Goal: Information Seeking & Learning: Learn about a topic

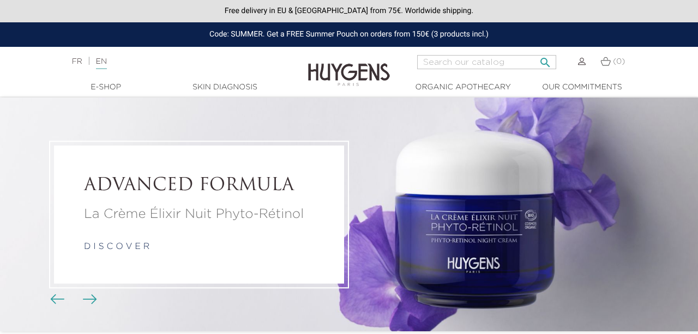
click at [508, 64] on input "Search" at bounding box center [486, 62] width 139 height 14
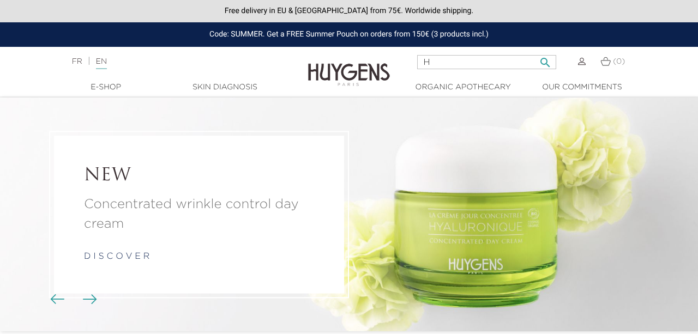
type input "hands and nails"
drag, startPoint x: 499, startPoint y: 58, endPoint x: 420, endPoint y: 59, distance: 78.5
click at [420, 59] on input "hands and nails" at bounding box center [486, 62] width 139 height 14
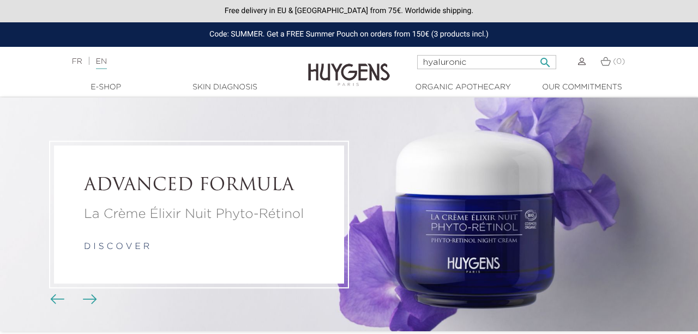
type input "hyaluronic"
click at [549, 62] on icon "" at bounding box center [545, 59] width 13 height 13
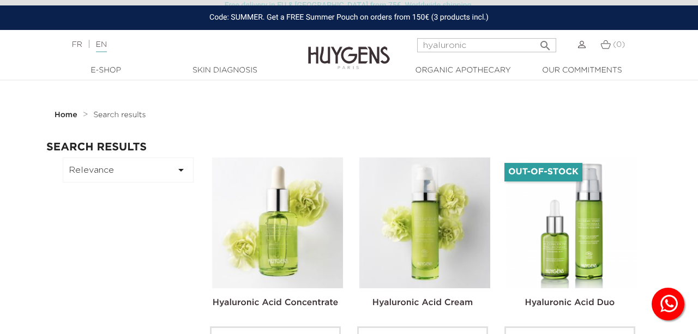
scroll to position [110, 0]
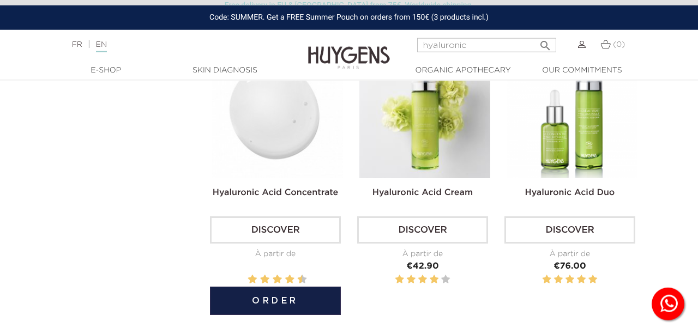
click at [295, 142] on img at bounding box center [277, 112] width 131 height 131
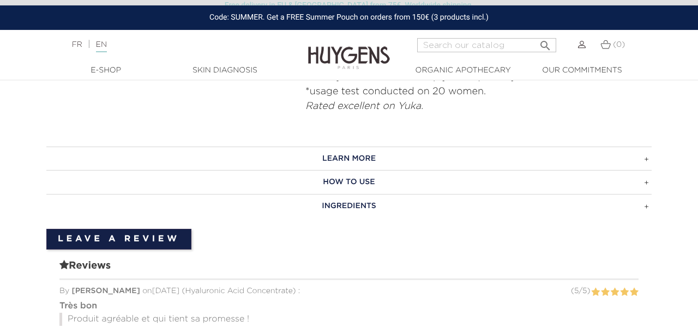
scroll to position [708, 0]
click at [392, 154] on h3 "LEARN MORE" at bounding box center [348, 159] width 605 height 24
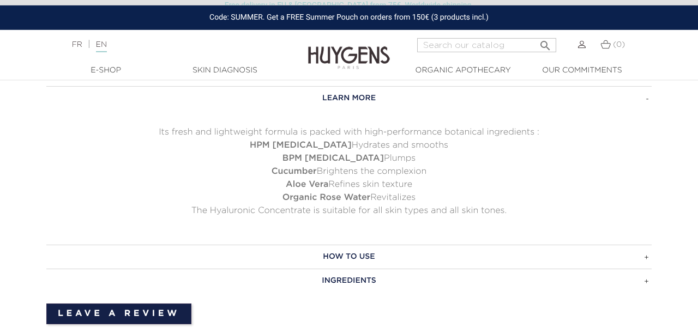
scroll to position [771, 0]
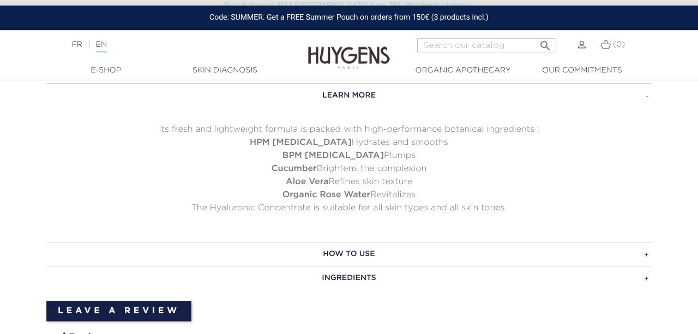
click at [406, 246] on h3 "HOW TO USE" at bounding box center [348, 254] width 605 height 24
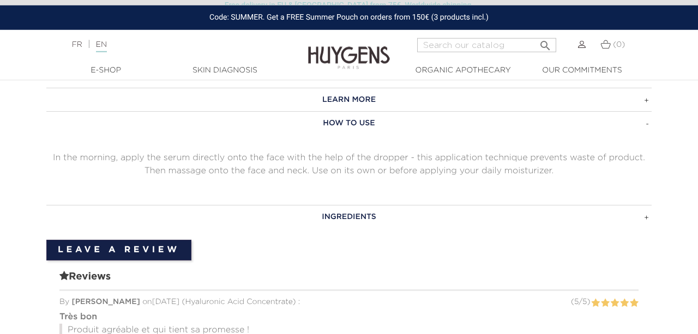
scroll to position [766, 0]
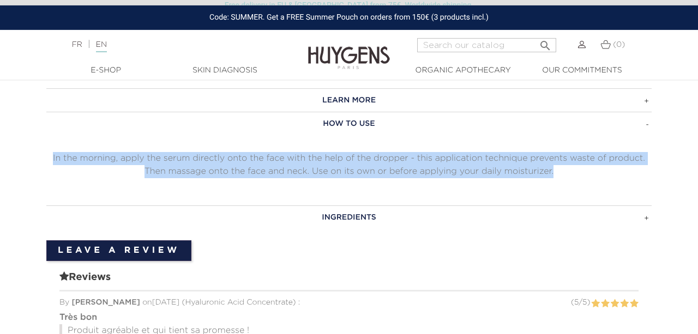
drag, startPoint x: 52, startPoint y: 157, endPoint x: 568, endPoint y: 171, distance: 515.5
click at [568, 171] on p "In the morning, apply the serum directly onto the face with the help of the dro…" at bounding box center [348, 165] width 605 height 26
copy p "In the morning, apply the serum directly onto the face with the help of the dro…"
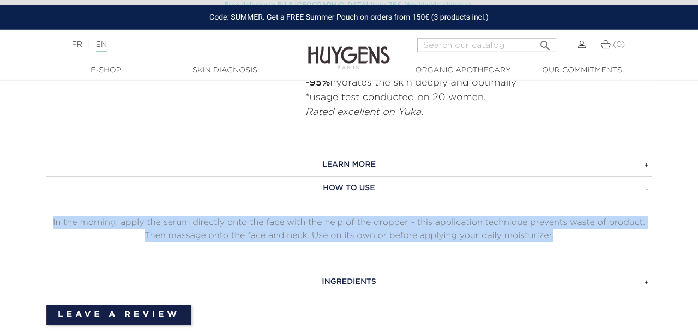
scroll to position [702, 0]
click at [369, 269] on h3 "INGREDIENTS" at bounding box center [348, 281] width 605 height 24
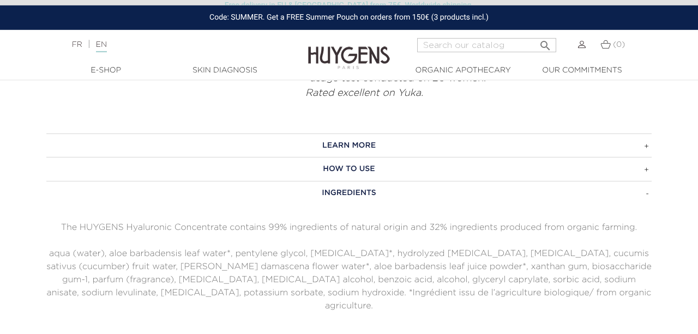
scroll to position [727, 0]
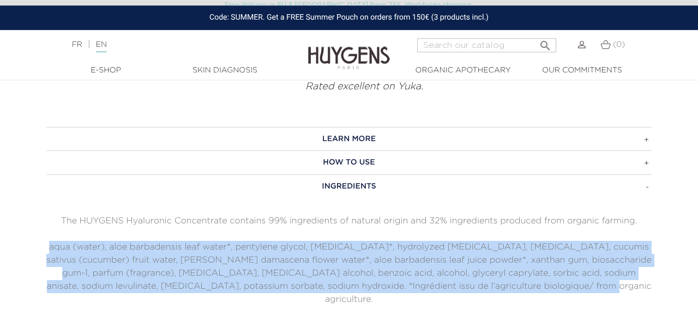
drag, startPoint x: 61, startPoint y: 245, endPoint x: 603, endPoint y: 284, distance: 544.0
click at [603, 284] on p "aqua (water), aloe barbadensis leaf water*, pentylene glycol, glycerin*, hydrol…" at bounding box center [348, 273] width 605 height 65
copy p "aqua (water), aloe barbadensis leaf water*, pentylene glycol, glycerin*, hydrol…"
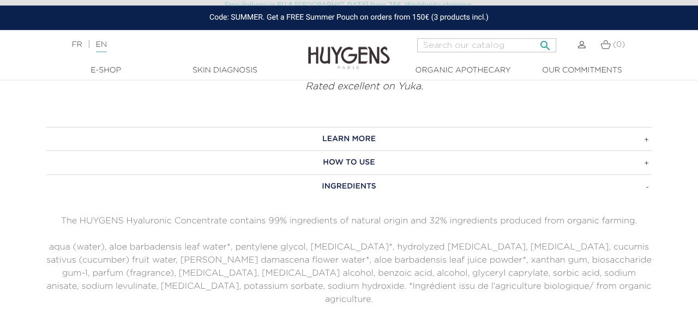
click at [498, 46] on input "Search" at bounding box center [486, 45] width 139 height 14
type input "hyaluronic"
click at [547, 45] on icon "" at bounding box center [545, 42] width 13 height 13
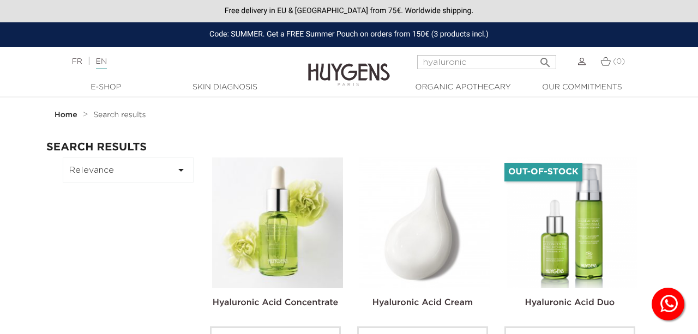
click at [396, 213] on img at bounding box center [424, 223] width 131 height 131
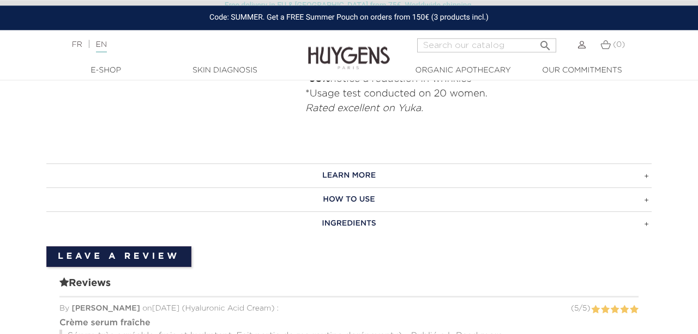
scroll to position [673, 0]
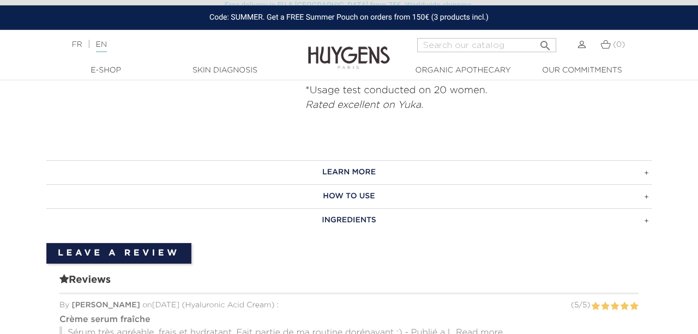
click at [379, 194] on h3 "HOW TO USE" at bounding box center [348, 196] width 605 height 24
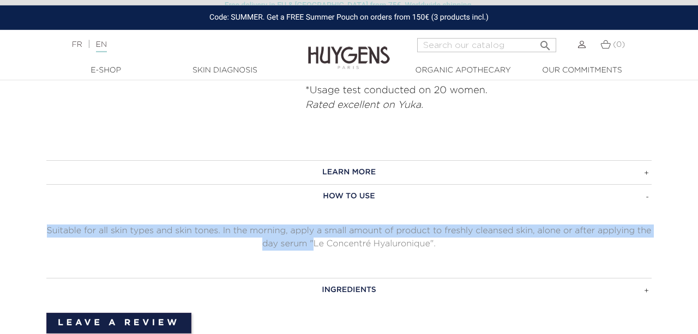
drag, startPoint x: 43, startPoint y: 231, endPoint x: 312, endPoint y: 243, distance: 269.6
click at [312, 243] on div "LEARN MORE The Hyaluronic Face Cream is packed with high-performance botanical …" at bounding box center [349, 230] width 622 height 141
click at [312, 243] on p "Suitable for all skin types and skin tones. In the morning, apply a small amoun…" at bounding box center [348, 238] width 605 height 26
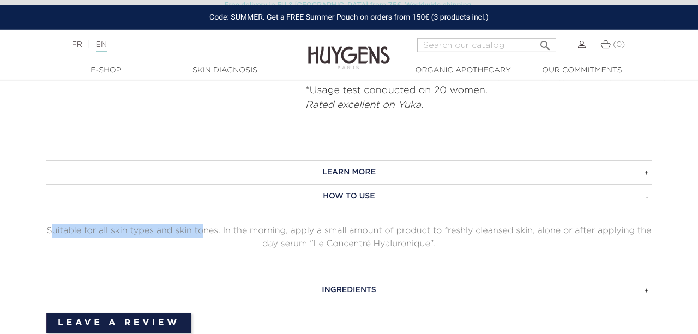
drag, startPoint x: 52, startPoint y: 232, endPoint x: 208, endPoint y: 233, distance: 156.0
click at [208, 233] on p "Suitable for all skin types and skin tones. In the morning, apply a small amoun…" at bounding box center [348, 238] width 605 height 26
click at [123, 231] on p "Suitable for all skin types and skin tones. In the morning, apply a small amoun…" at bounding box center [348, 238] width 605 height 26
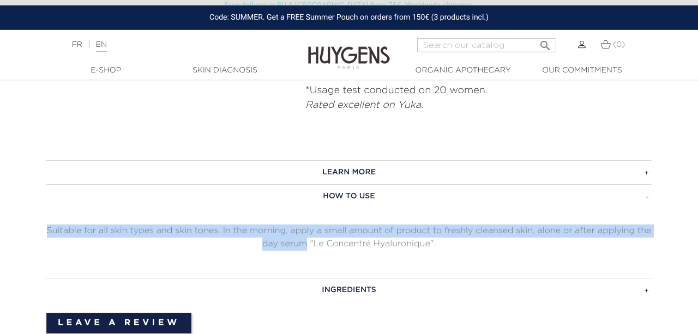
drag, startPoint x: 47, startPoint y: 230, endPoint x: 307, endPoint y: 240, distance: 260.3
click at [307, 240] on p "Suitable for all skin types and skin tones. In the morning, apply a small amoun…" at bounding box center [348, 238] width 605 height 26
copy p "Suitable for all skin types and skin tones. In the morning, apply a small amoun…"
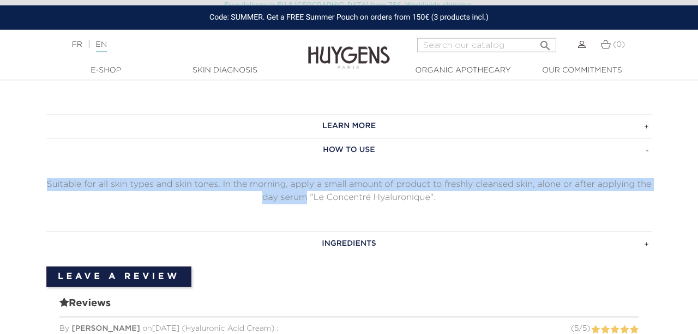
scroll to position [721, 0]
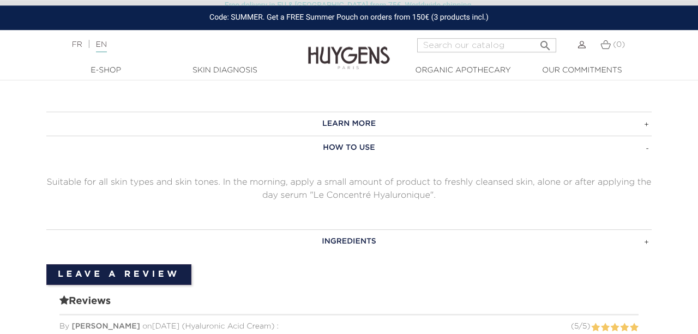
click at [332, 225] on div "LEARN MORE The Hyaluronic Face Cream is packed with high-performance botanical …" at bounding box center [348, 182] width 605 height 141
click at [338, 239] on h3 "INGREDIENTS" at bounding box center [348, 242] width 605 height 24
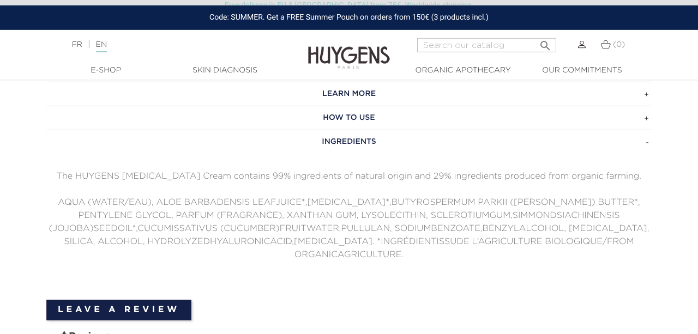
scroll to position [751, 0]
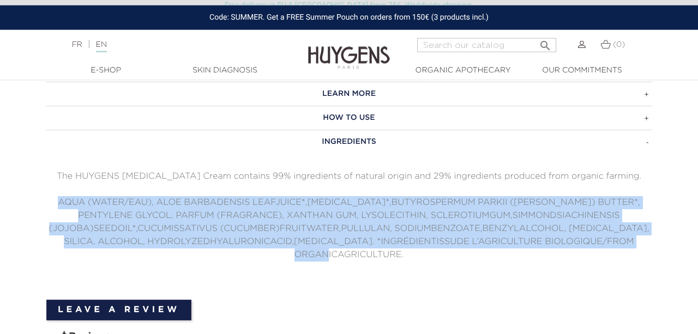
drag, startPoint x: 54, startPoint y: 201, endPoint x: 453, endPoint y: 251, distance: 402.4
click at [453, 251] on p "AQUA (WATER/EAU), ALOE BARBADENSIS LEAFJUICE*,GLYCERIN*,BUTYROSPERMUM PARKII (S…" at bounding box center [348, 228] width 605 height 65
copy p "AQUA (WATER/EAU), ALOE BARBADENSIS LEAFJUICE*,GLYCERIN*,BUTYROSPERMUM PARKII (S…"
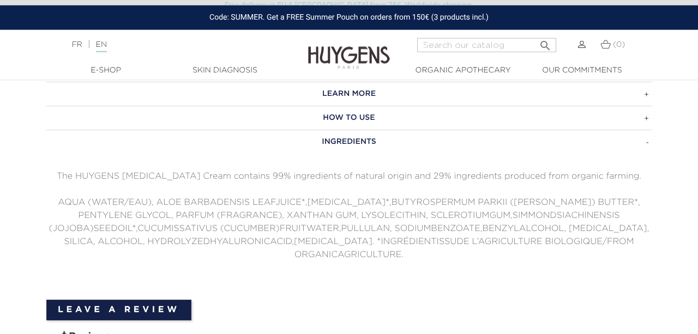
click at [86, 218] on p "AQUA (WATER/EAU), ALOE BARBADENSIS LEAFJUICE*,GLYCERIN*,BUTYROSPERMUM PARKII (S…" at bounding box center [348, 228] width 605 height 65
click at [471, 41] on input "Search" at bounding box center [486, 45] width 139 height 14
type input "new age"
click at [535, 35] on button " Search" at bounding box center [545, 42] width 20 height 15
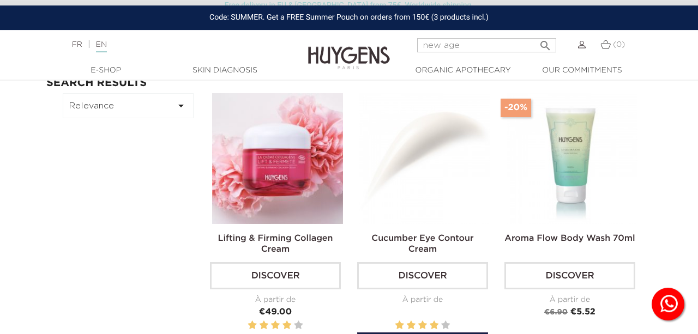
scroll to position [64, 0]
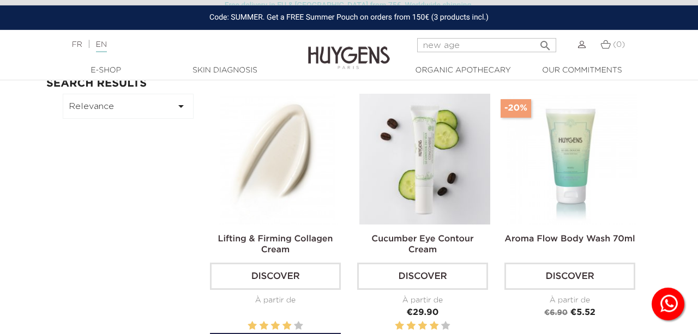
click at [293, 174] on img at bounding box center [277, 159] width 131 height 131
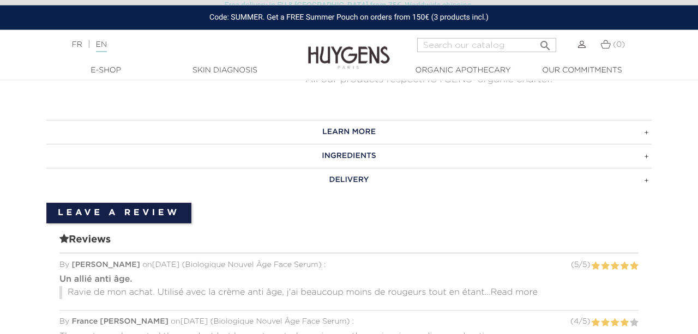
scroll to position [716, 0]
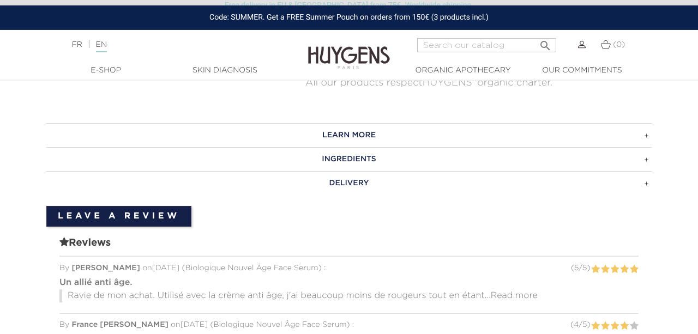
click at [382, 158] on h3 "INGREDIENTS" at bounding box center [348, 159] width 605 height 24
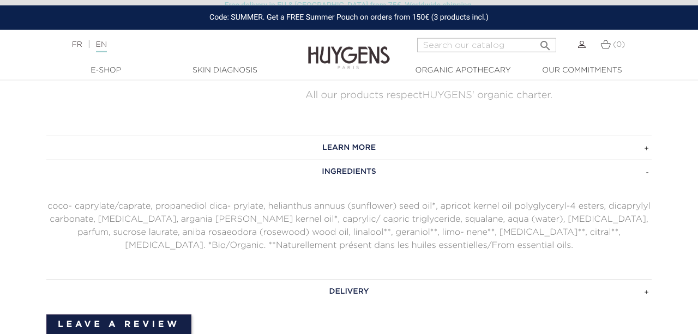
scroll to position [658, 0]
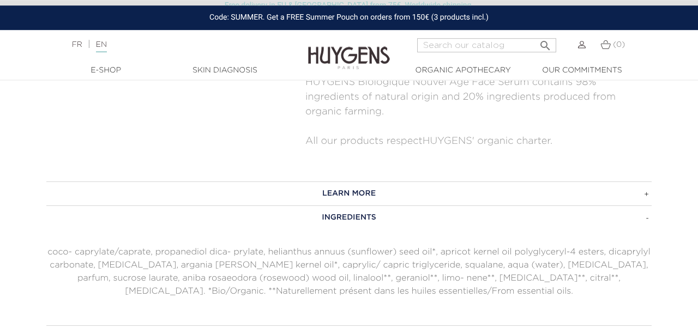
click at [345, 191] on h3 "LEARN MORE" at bounding box center [348, 194] width 605 height 24
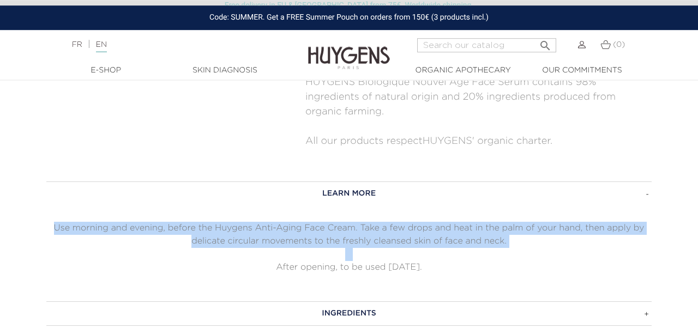
drag, startPoint x: 55, startPoint y: 226, endPoint x: 469, endPoint y: 250, distance: 415.1
click at [469, 250] on div "Use morning and evening, before the Huygens Anti-Aging Face Cream. Take a few d…" at bounding box center [348, 248] width 605 height 52
click at [141, 249] on p at bounding box center [348, 254] width 605 height 13
drag, startPoint x: 53, startPoint y: 226, endPoint x: 545, endPoint y: 236, distance: 491.9
click at [545, 236] on p "Use morning and evening, before the Huygens Anti-Aging Face Cream. Take a few d…" at bounding box center [348, 235] width 605 height 26
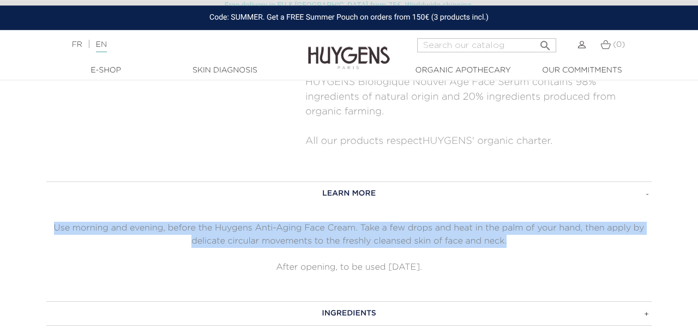
copy p "Use morning and evening, before the Huygens Anti-Aging Face Cream. Take a few d…"
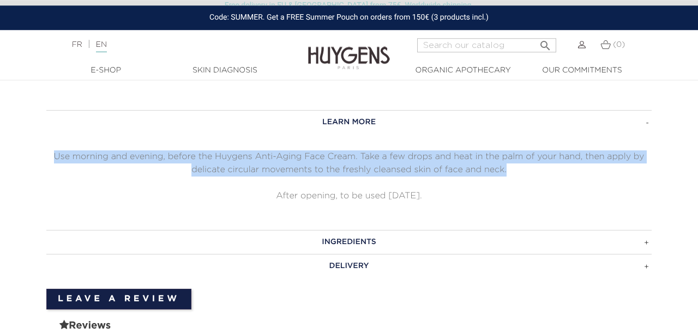
scroll to position [737, 0]
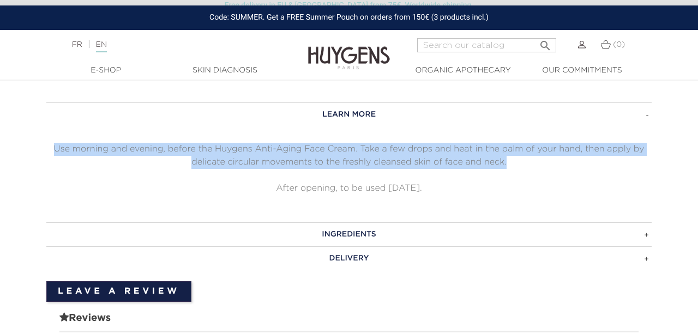
click at [318, 231] on h3 "INGREDIENTS" at bounding box center [348, 234] width 605 height 24
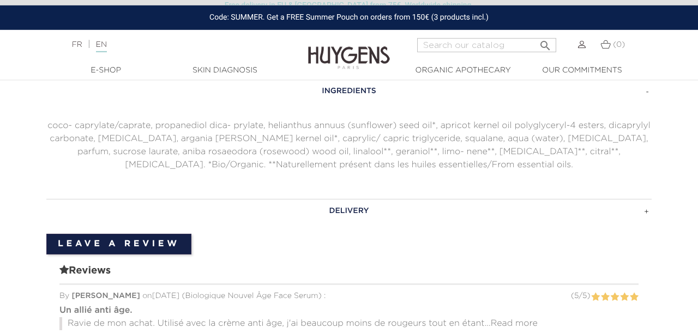
scroll to position [785, 0]
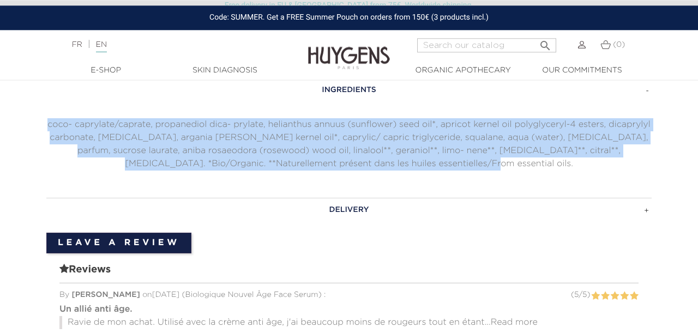
drag, startPoint x: 48, startPoint y: 123, endPoint x: 535, endPoint y: 167, distance: 489.5
click at [535, 167] on p "coco- caprylate/caprate, propanediol dica- prylate, helianthus annuus (sunflowe…" at bounding box center [348, 144] width 605 height 52
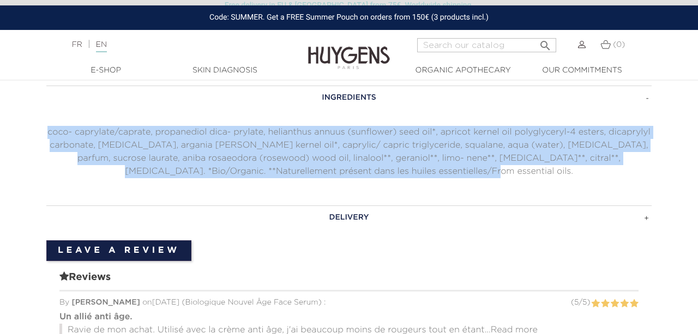
scroll to position [776, 0]
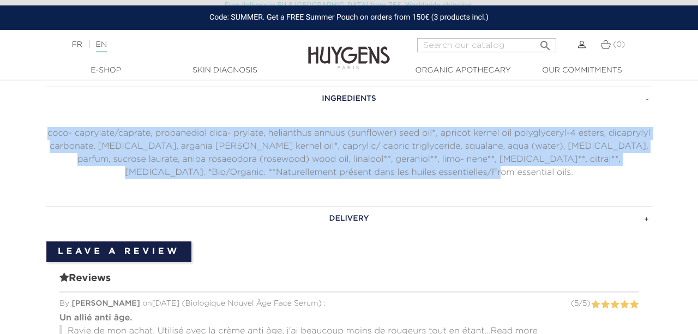
copy p "coco- caprylate/caprate, propanediol dica- prylate, helianthus annuus (sunflowe…"
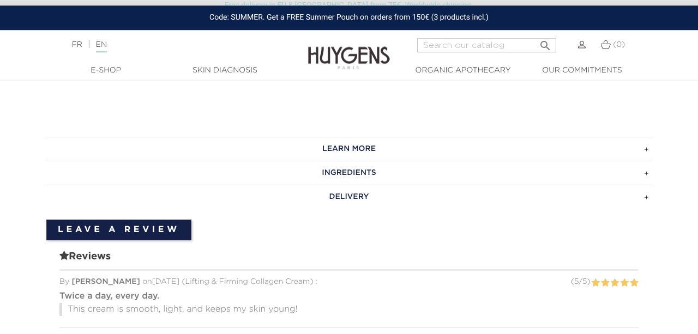
scroll to position [740, 0]
click at [336, 150] on h3 "LEARN MORE" at bounding box center [348, 149] width 605 height 24
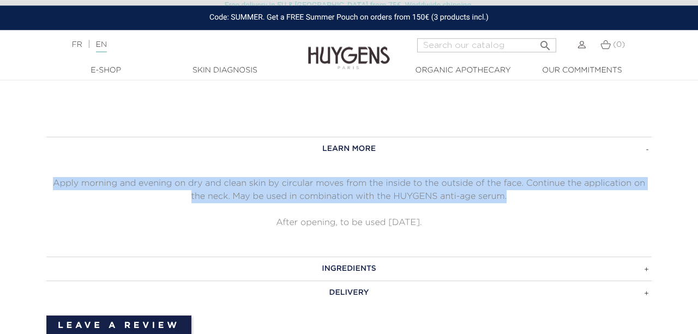
drag, startPoint x: 54, startPoint y: 183, endPoint x: 610, endPoint y: 193, distance: 555.7
click at [610, 193] on p "Apply morning and evening on dry and clean skin by circular moves from the insi…" at bounding box center [348, 190] width 605 height 26
copy p "Apply morning and evening on dry and clean skin by circular moves from the insi…"
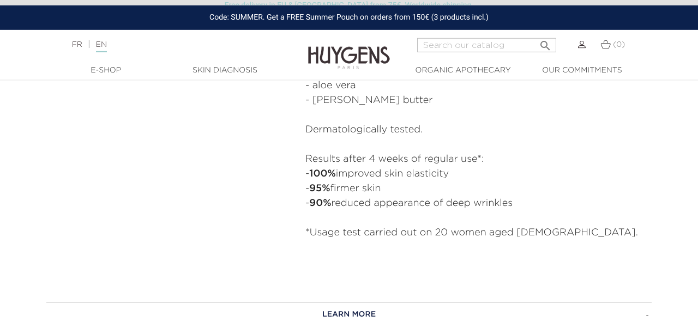
scroll to position [811, 0]
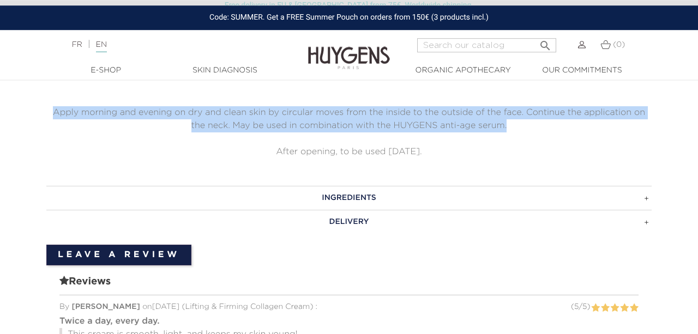
click at [391, 191] on h3 "INGREDIENTS" at bounding box center [348, 198] width 605 height 24
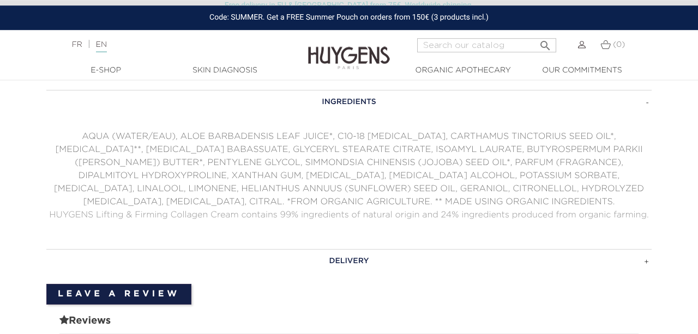
scroll to position [807, 0]
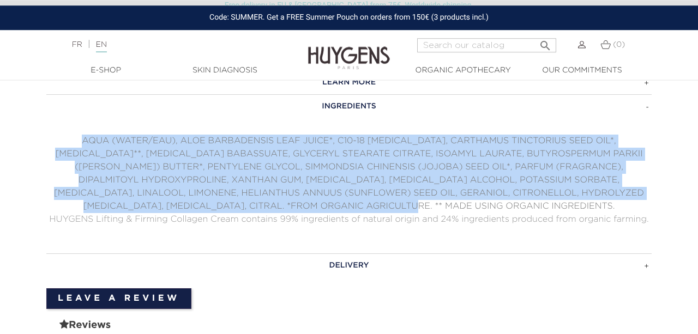
drag, startPoint x: 59, startPoint y: 137, endPoint x: 494, endPoint y: 204, distance: 439.7
click at [494, 204] on p "AQUA (WATER/EAU), ALOE BARBADENSIS LEAF JUICE*, C10-18 TRIGLYCERIDES, CARTHAMUS…" at bounding box center [348, 174] width 605 height 79
copy p "AQUA (WATER/EAU), ALOE BARBADENSIS LEAF JUICE*, C10-18 TRIGLYCERIDES, CARTHAMUS…"
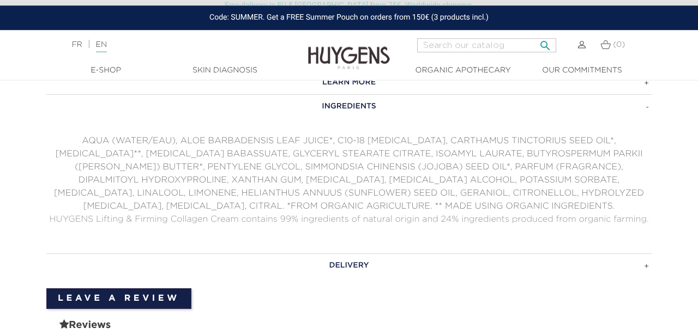
click at [469, 46] on input "Search" at bounding box center [486, 45] width 139 height 14
type input "reservatrol"
click at [535, 35] on button " Search" at bounding box center [545, 42] width 20 height 15
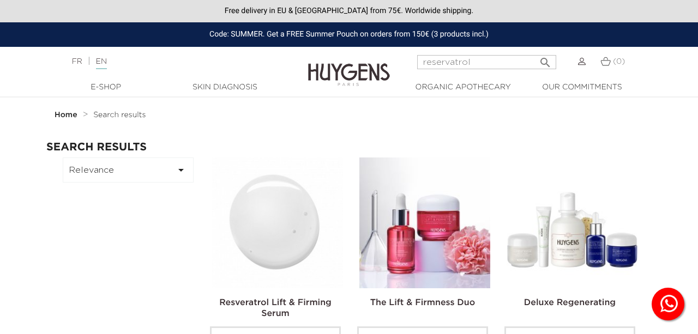
click at [312, 185] on img at bounding box center [277, 223] width 131 height 131
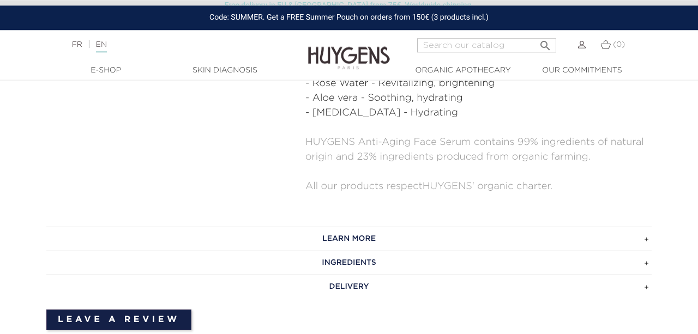
click at [336, 227] on h3 "LEARN MORE" at bounding box center [348, 239] width 605 height 24
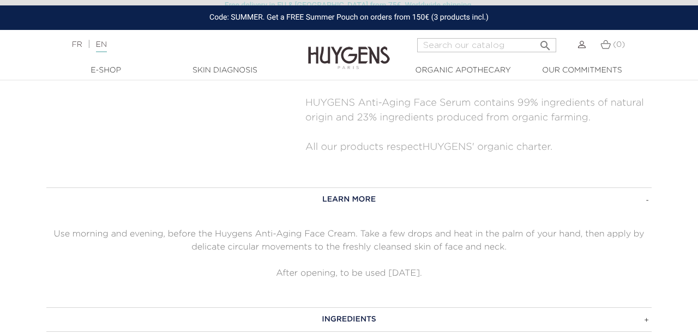
scroll to position [676, 0]
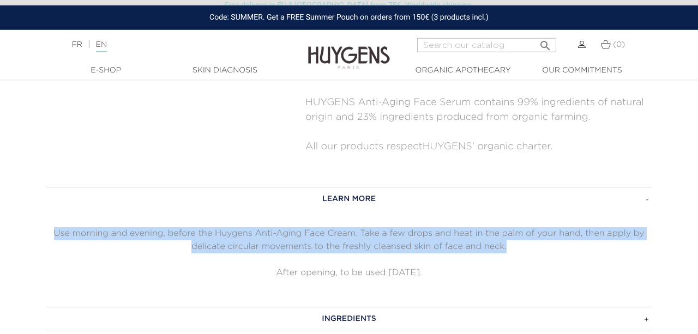
drag, startPoint x: 49, startPoint y: 214, endPoint x: 513, endPoint y: 237, distance: 465.1
click at [513, 237] on p "Use morning and evening, before the Huygens Anti-Aging Face Cream. Take a few d…" at bounding box center [348, 240] width 605 height 26
copy p "Use morning and evening, before the Huygens Anti-Aging Face Cream. Take a few d…"
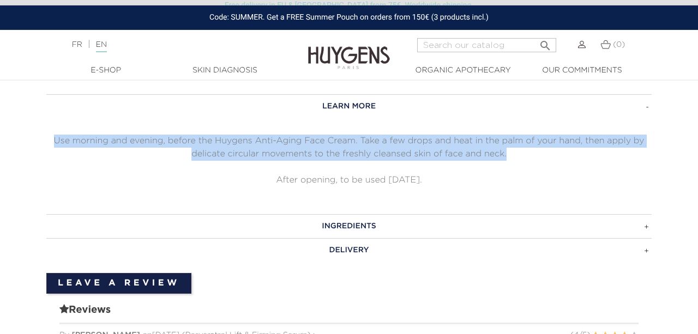
scroll to position [781, 0]
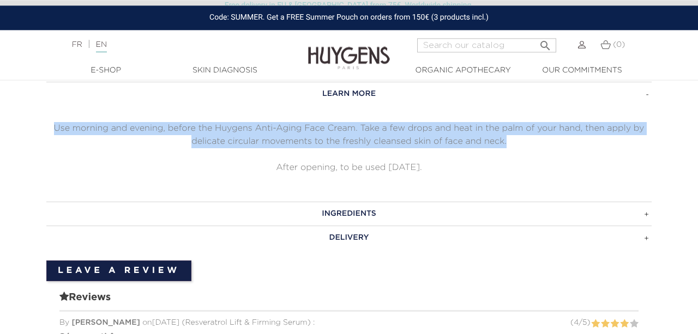
click at [280, 202] on h3 "INGREDIENTS" at bounding box center [348, 214] width 605 height 24
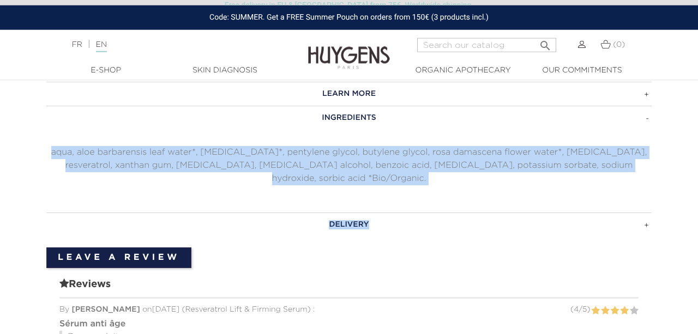
drag, startPoint x: 71, startPoint y: 137, endPoint x: 442, endPoint y: 184, distance: 373.8
click at [442, 184] on div "LEARN MORE Use morning and evening, before the Huygens Anti-Aging Face Cream. T…" at bounding box center [348, 159] width 605 height 154
copy div "aqua, aloe barbarensis leaf water*, glycerin*, pentylene glycol, butylene glyco…"
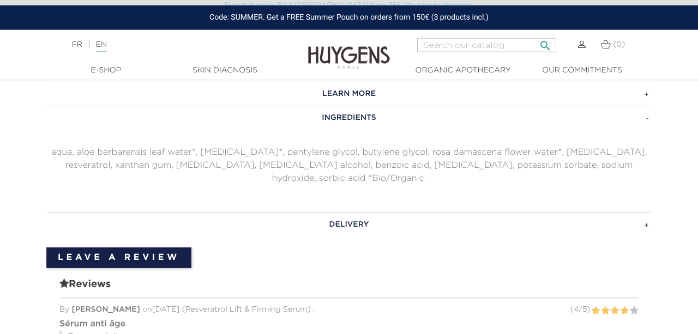
click at [443, 43] on input "Search" at bounding box center [486, 45] width 139 height 14
type input "supernature"
click at [535, 35] on button " Search" at bounding box center [545, 42] width 20 height 15
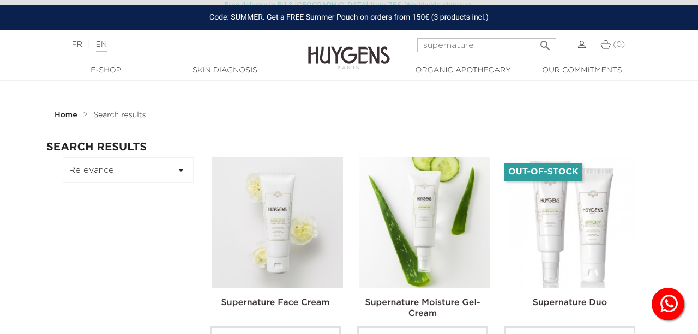
scroll to position [30, 0]
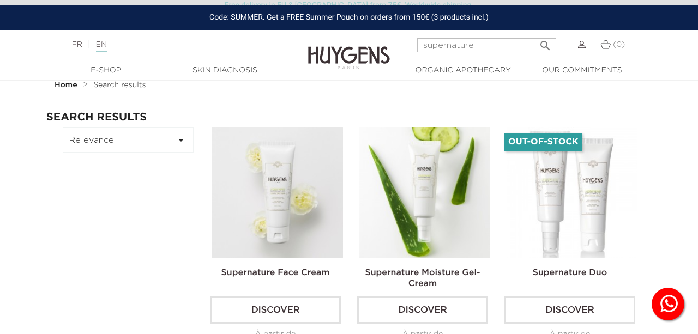
click at [297, 210] on img at bounding box center [277, 193] width 131 height 131
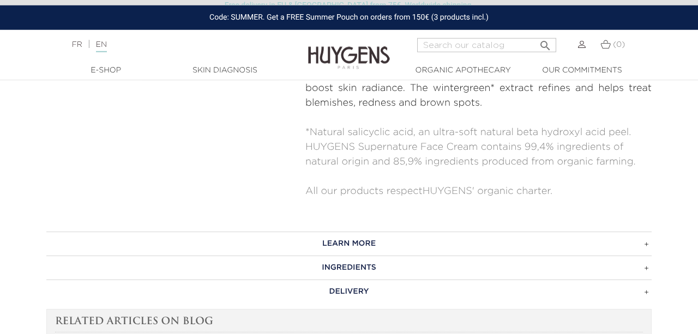
scroll to position [543, 0]
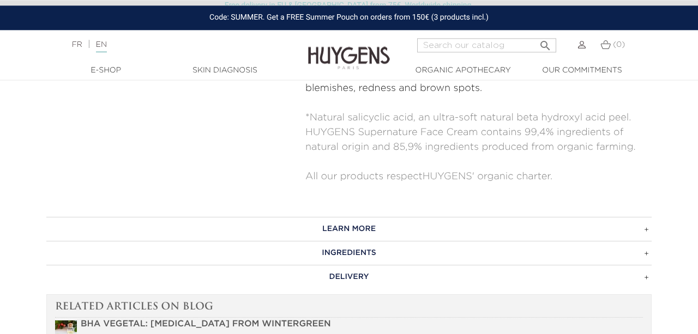
click at [371, 228] on h3 "LEARN MORE" at bounding box center [348, 229] width 605 height 24
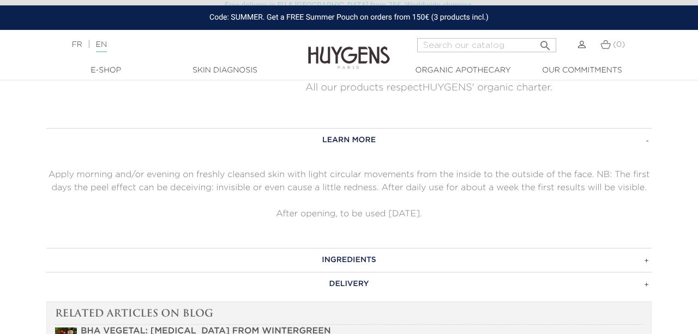
scroll to position [633, 0]
click at [370, 257] on h3 "INGREDIENTS" at bounding box center [348, 259] width 605 height 24
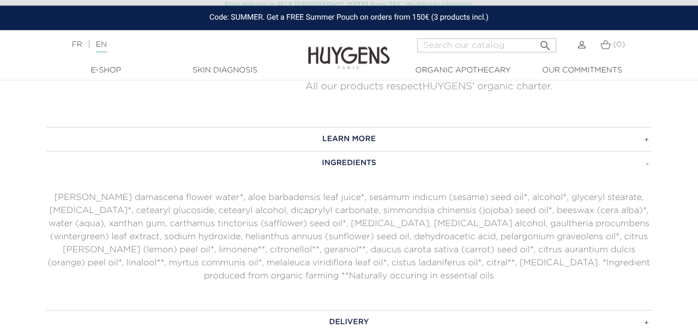
click at [338, 142] on h3 "LEARN MORE" at bounding box center [348, 139] width 605 height 24
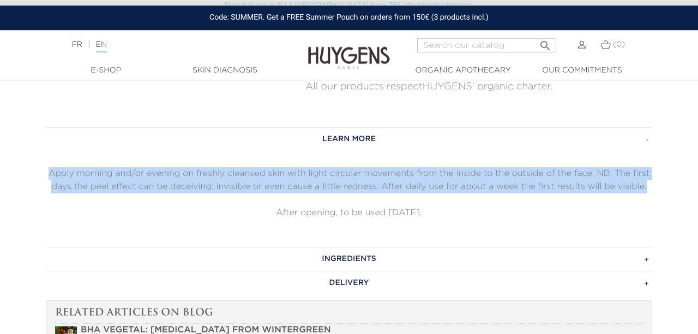
drag, startPoint x: 47, startPoint y: 173, endPoint x: 653, endPoint y: 191, distance: 606.1
click at [653, 191] on div "LEARN MORE Apply morning and/or evening on freshly cleansed skin with light cir…" at bounding box center [349, 210] width 622 height 167
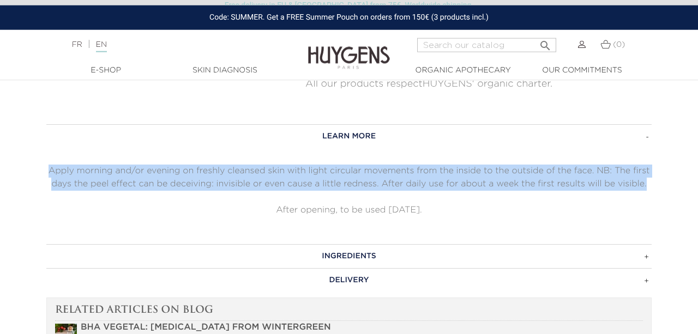
scroll to position [636, 0]
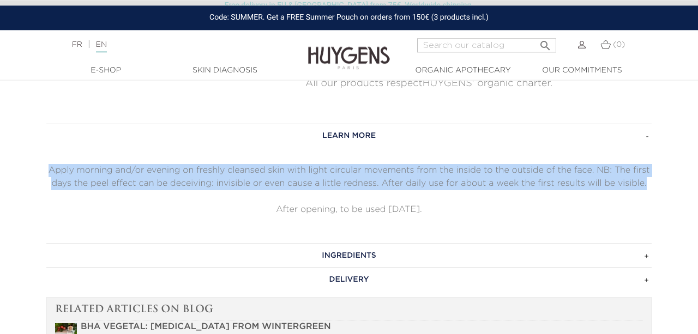
click at [403, 252] on h3 "INGREDIENTS" at bounding box center [348, 256] width 605 height 24
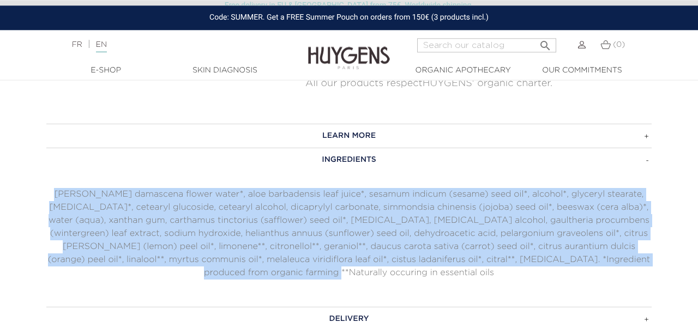
drag, startPoint x: 64, startPoint y: 191, endPoint x: 425, endPoint y: 270, distance: 369.6
click at [425, 270] on p "rosa damascena flower water*, aloe barbadensis leaf juice*, sesamum indicum (se…" at bounding box center [348, 234] width 605 height 92
copy p "rosa damascena flower water*, aloe barbadensis leaf juice*, sesamum indicum (se…"
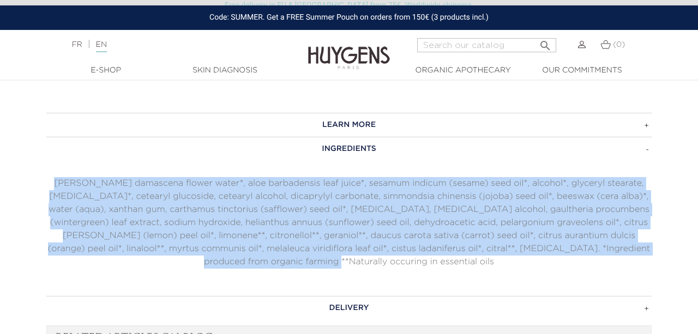
scroll to position [647, 0]
click at [345, 127] on h3 "LEARN MORE" at bounding box center [348, 124] width 605 height 24
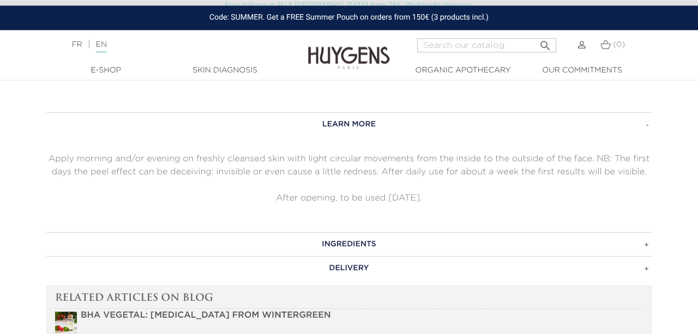
click at [49, 160] on p "Apply morning and/or evening on freshly cleansed skin with light circular movem…" at bounding box center [348, 166] width 605 height 26
click at [50, 157] on p "Apply morning and/or evening on freshly cleansed skin with light circular movem…" at bounding box center [348, 166] width 605 height 26
click at [68, 155] on p "Apply morning and/or evening on freshly cleansed skin with light circular movem…" at bounding box center [348, 166] width 605 height 26
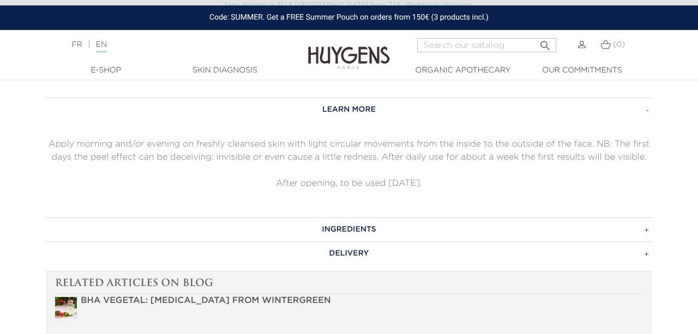
scroll to position [660, 0]
click at [316, 179] on p "After opening, to be used [DATE]." at bounding box center [348, 185] width 605 height 13
click at [316, 182] on p "After opening, to be used [DATE]." at bounding box center [348, 185] width 605 height 13
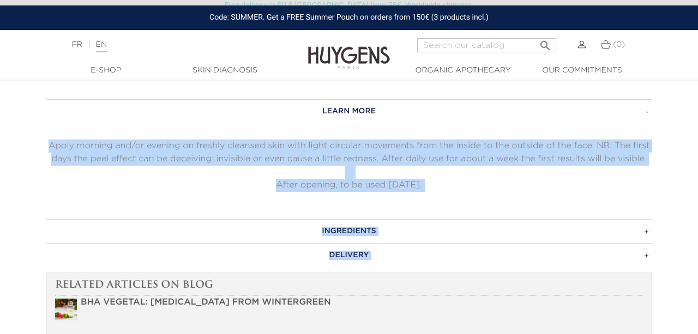
drag, startPoint x: 50, startPoint y: 140, endPoint x: 663, endPoint y: 154, distance: 613.0
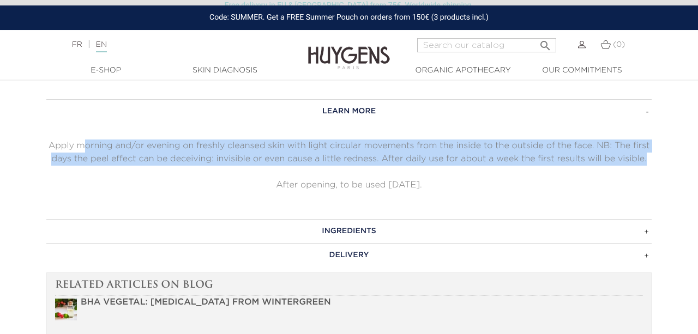
drag, startPoint x: 656, startPoint y: 156, endPoint x: 83, endPoint y: 147, distance: 572.6
click at [83, 147] on div "LEARN MORE Apply morning and/or evening on freshly cleansed skin with light cir…" at bounding box center [349, 182] width 622 height 167
drag, startPoint x: 50, startPoint y: 144, endPoint x: 656, endPoint y: 153, distance: 606.4
click at [656, 153] on div "LEARN MORE Apply morning and/or evening on freshly cleansed skin with light cir…" at bounding box center [349, 182] width 622 height 167
copy p "Apply morning and/or evening on freshly cleansed skin with light circular movem…"
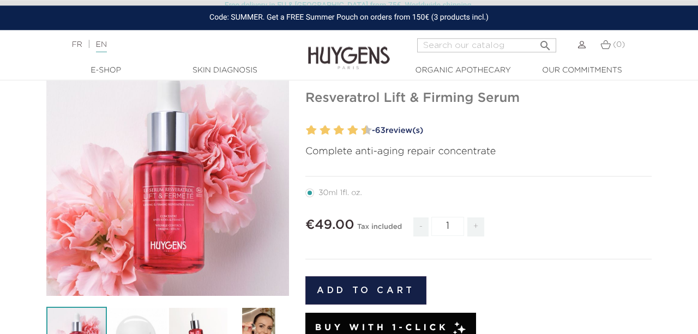
scroll to position [94, 0]
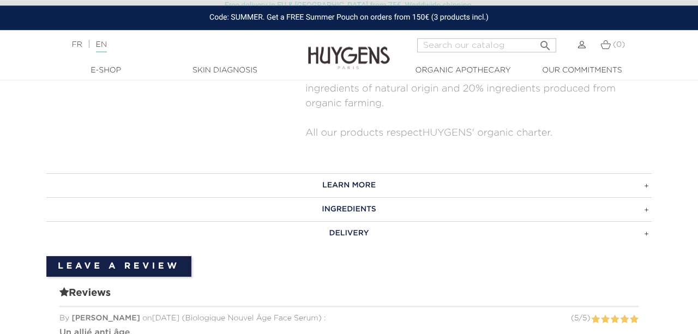
scroll to position [666, 0]
click at [240, 204] on h3 "INGREDIENTS" at bounding box center [348, 209] width 605 height 24
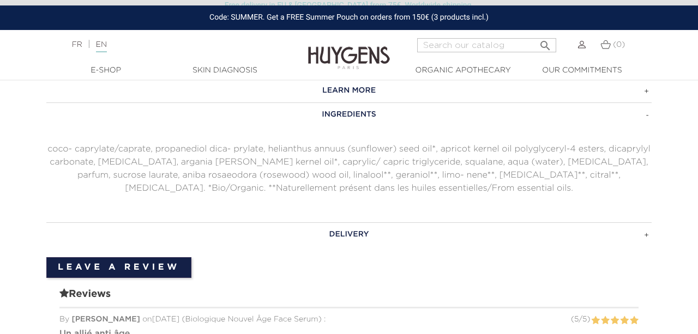
scroll to position [761, 0]
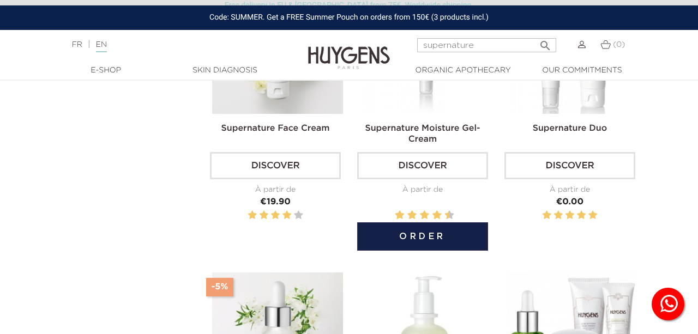
scroll to position [129, 0]
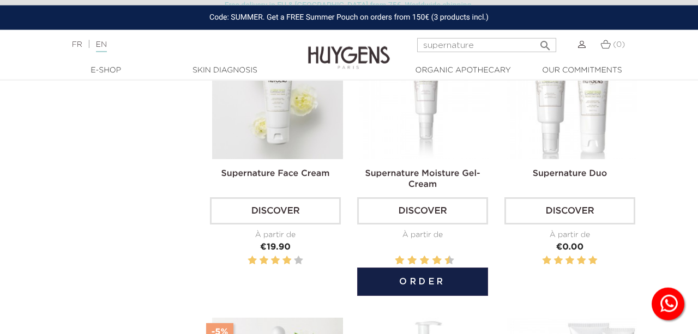
click at [406, 115] on img at bounding box center [424, 93] width 131 height 131
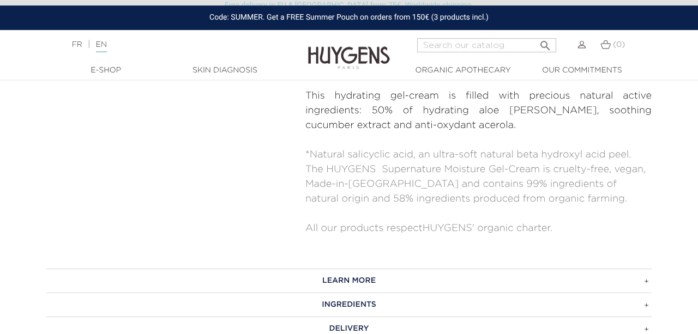
scroll to position [621, 0]
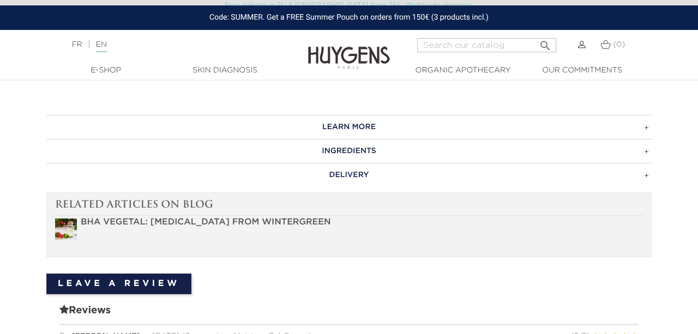
click at [400, 130] on h3 "LEARN MORE" at bounding box center [348, 127] width 605 height 24
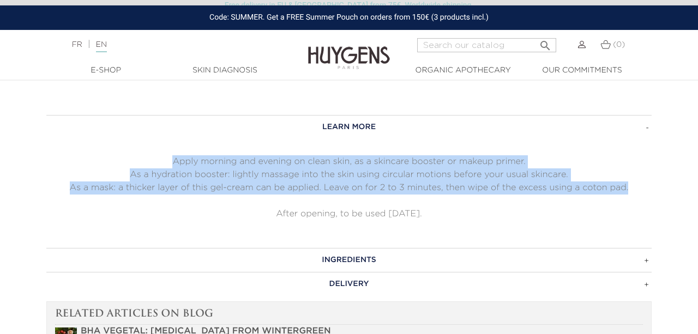
drag, startPoint x: 172, startPoint y: 160, endPoint x: 645, endPoint y: 183, distance: 473.9
click at [645, 183] on div "Apply morning and evening on clean skin, as a skincare booster or makeup primer…" at bounding box center [348, 187] width 605 height 65
copy div "Apply morning and evening on clean skin, as a skincare booster or makeup primer…"
click at [311, 256] on h3 "INGREDIENTS" at bounding box center [348, 260] width 605 height 24
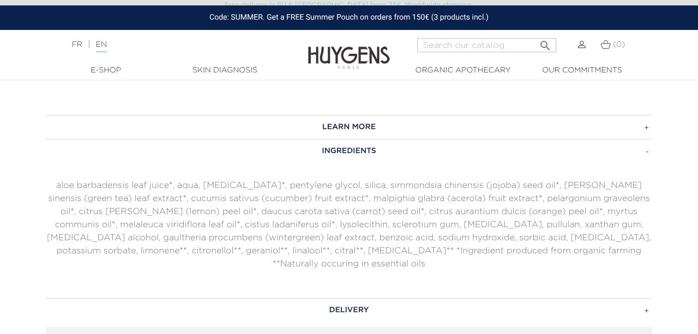
scroll to position [643, 0]
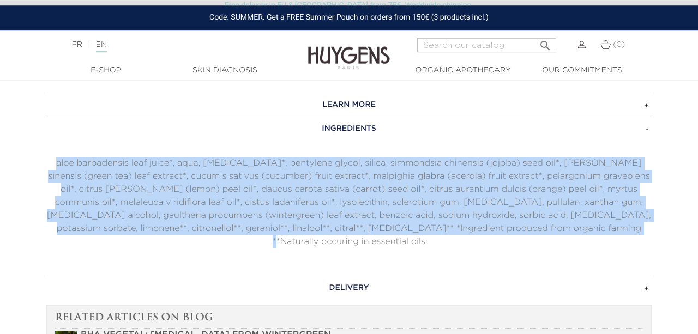
drag, startPoint x: 48, startPoint y: 162, endPoint x: 640, endPoint y: 221, distance: 595.1
click at [640, 221] on p "aloe barbadensis leaf juice*, aqua, [MEDICAL_DATA]*, pentylene glycol, silica, …" at bounding box center [348, 203] width 605 height 92
copy p "aloe barbadensis leaf juice*, aqua, [MEDICAL_DATA]*, pentylene glycol, silica, …"
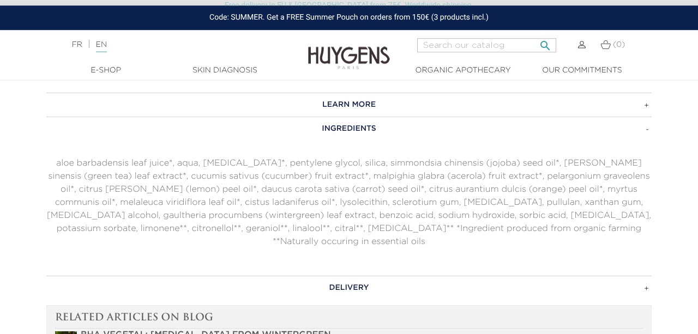
click at [478, 46] on input "Search" at bounding box center [486, 45] width 139 height 14
type input "radiance"
click at [535, 35] on button " Search" at bounding box center [545, 42] width 20 height 15
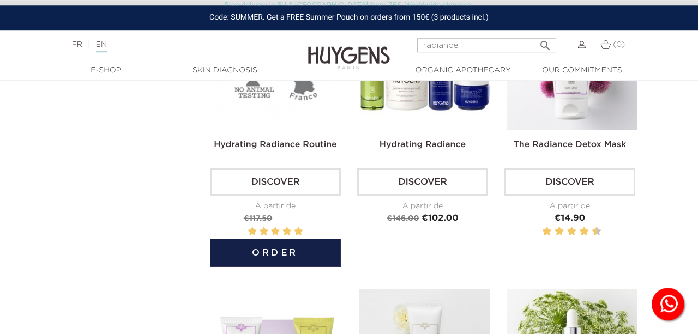
scroll to position [95, 0]
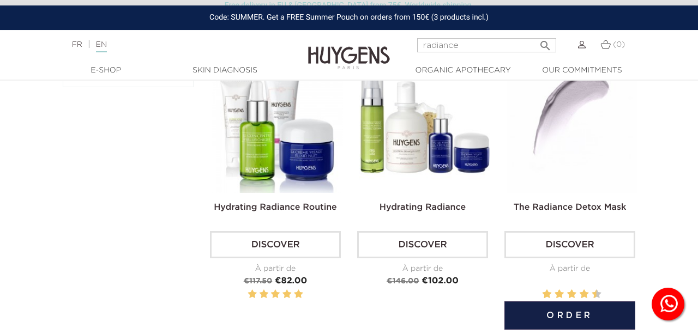
click at [621, 125] on img at bounding box center [572, 127] width 131 height 131
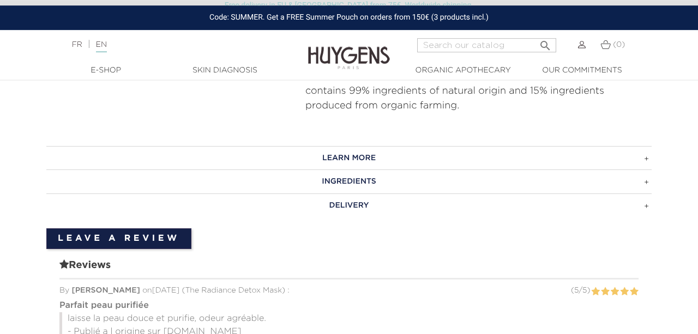
scroll to position [818, 0]
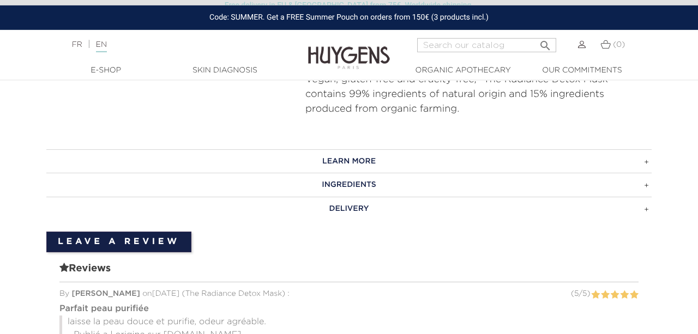
click at [308, 150] on h3 "Learn More" at bounding box center [348, 161] width 605 height 24
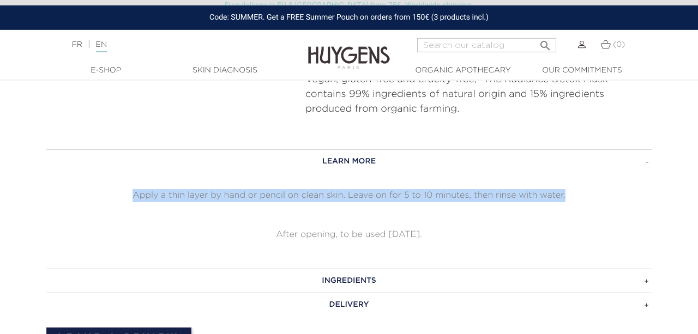
drag, startPoint x: 133, startPoint y: 179, endPoint x: 640, endPoint y: 177, distance: 507.1
click at [640, 189] on p "Apply a thin layer by hand or pencil on clean skin. Leave on for 5 to 10 minute…" at bounding box center [348, 195] width 605 height 13
copy p "Apply a thin layer by hand or pencil on clean skin. Leave on for 5 to 10 minute…"
click at [320, 269] on h3 "Ingredients" at bounding box center [348, 281] width 605 height 24
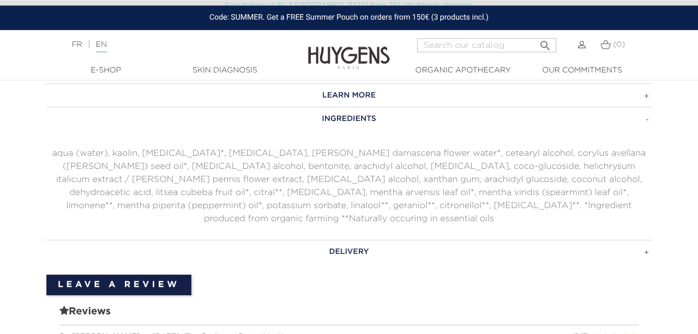
scroll to position [886, 0]
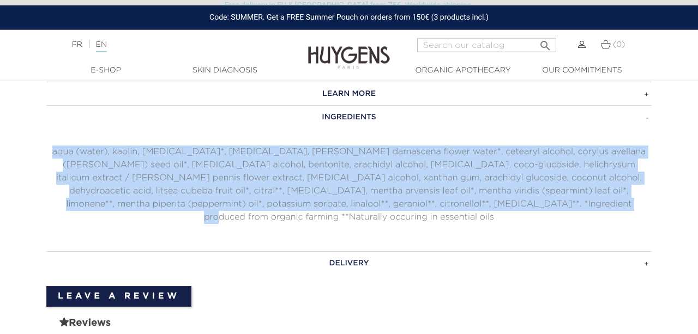
drag, startPoint x: 42, startPoint y: 141, endPoint x: 550, endPoint y: 195, distance: 511.1
click at [550, 195] on div "Learn More Apply a thin layer by hand or pencil on clean skin. Leave on for 5 t…" at bounding box center [349, 179] width 622 height 194
copy p "aqua (water), kaolin, glycerin*, talc, rosa damascena flower water*, cetearyl a…"
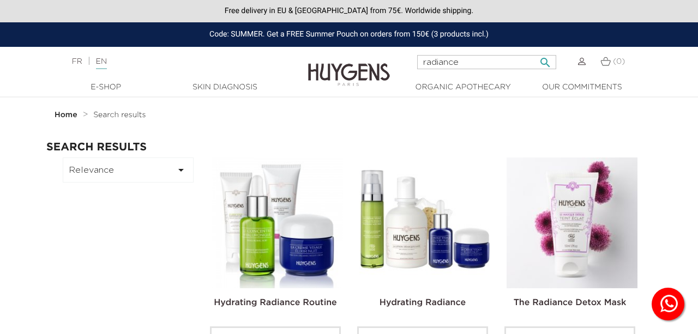
click at [439, 65] on input "radiance" at bounding box center [486, 62] width 139 height 14
type input "infusion"
click at [535, 52] on button " Search" at bounding box center [545, 59] width 20 height 15
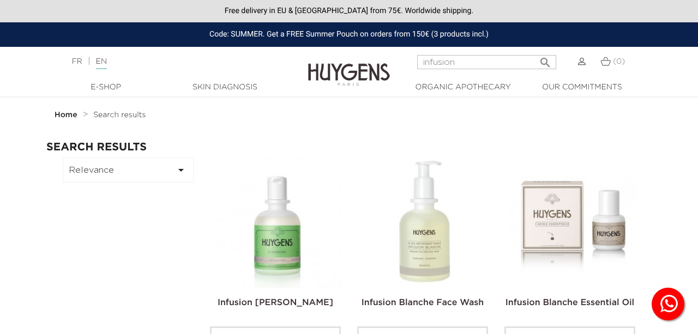
click at [437, 200] on img at bounding box center [424, 223] width 131 height 131
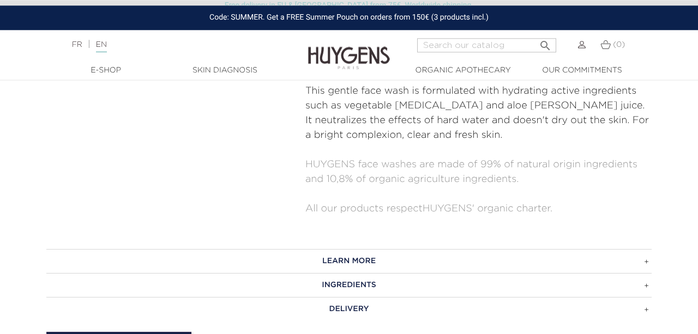
scroll to position [586, 0]
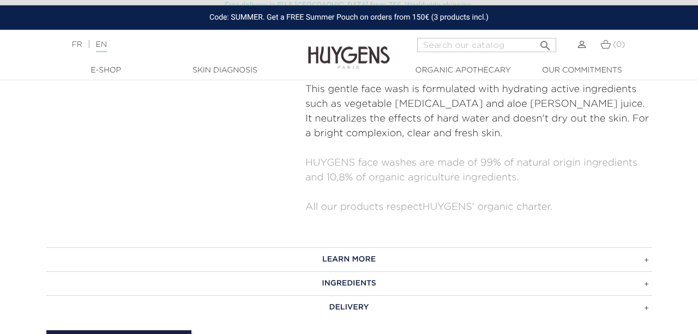
click at [320, 248] on h3 "LEARN MORE" at bounding box center [348, 260] width 605 height 24
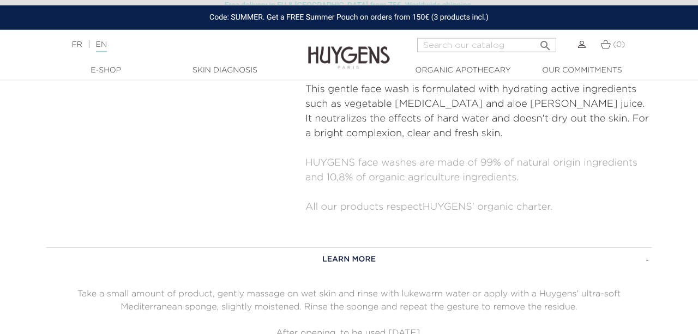
scroll to position [754, 0]
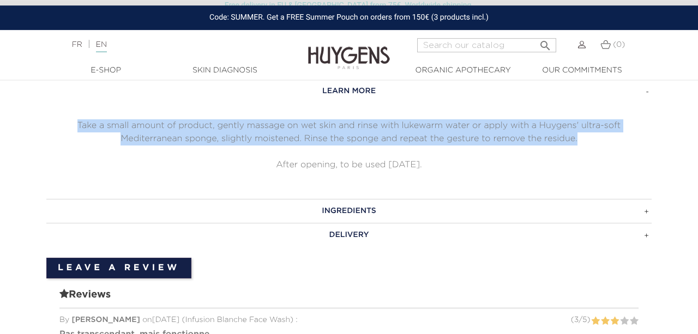
drag, startPoint x: 74, startPoint y: 110, endPoint x: 640, endPoint y: 127, distance: 566.8
click at [640, 127] on p "Take a small amount of product, gently massage on wet skin and rinse with lukew…" at bounding box center [348, 132] width 605 height 26
copy p "Take a small amount of product, gently massage on wet skin and rinse with lukew…"
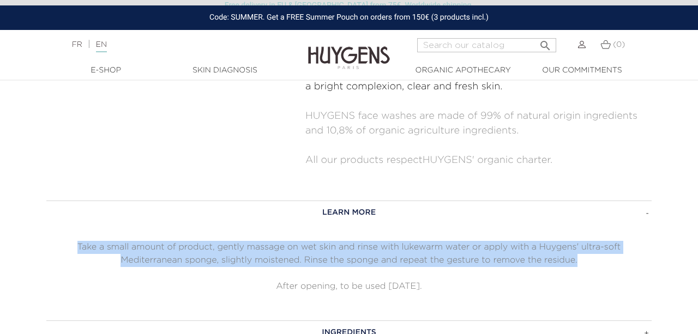
scroll to position [633, 0]
click at [472, 240] on p "Take a small amount of product, gently massage on wet skin and rinse with lukew…" at bounding box center [348, 253] width 605 height 26
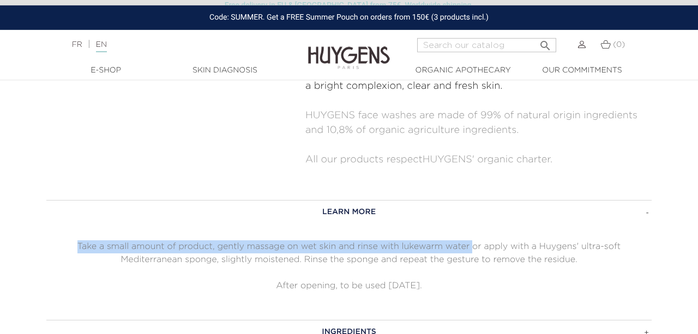
drag, startPoint x: 472, startPoint y: 231, endPoint x: 72, endPoint y: 231, distance: 400.2
click at [72, 240] on p "Take a small amount of product, gently massage on wet skin and rinse with lukew…" at bounding box center [348, 253] width 605 height 26
copy p "Take a small amount of product, gently massage on wet skin and rinse with lukew…"
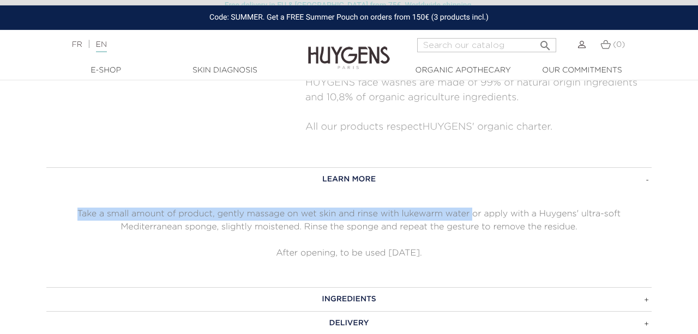
click at [275, 287] on h3 "INGREDIENTS" at bounding box center [348, 299] width 605 height 24
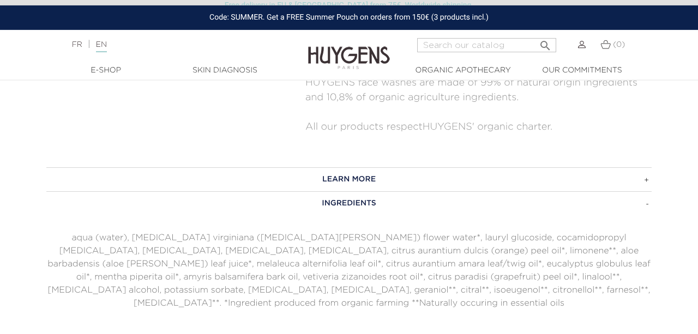
scroll to position [677, 0]
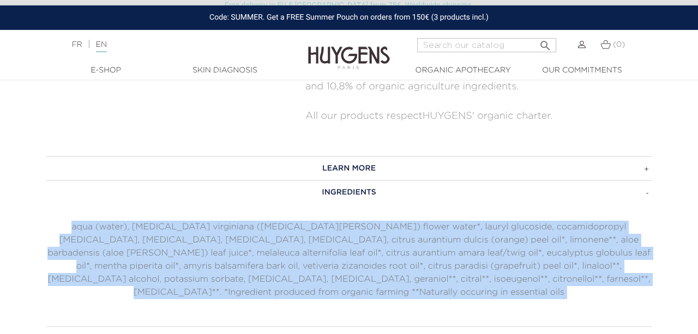
drag, startPoint x: 45, startPoint y: 212, endPoint x: 697, endPoint y: 224, distance: 652.3
copy div "aqua (water), hamamelis virginiana (witch hazel) flower water*, lauryl glucosid…"
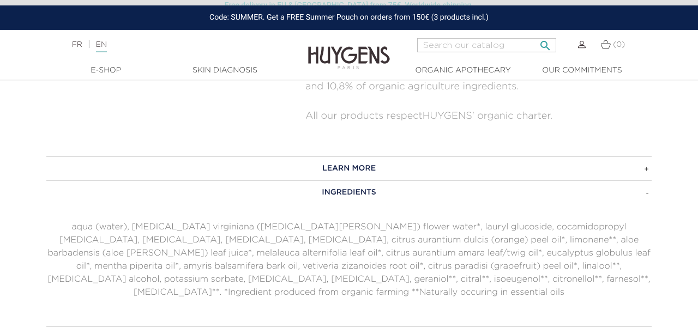
click at [455, 41] on input "Search" at bounding box center [486, 45] width 139 height 14
type input "face scrub"
click at [535, 35] on button " Search" at bounding box center [545, 42] width 20 height 15
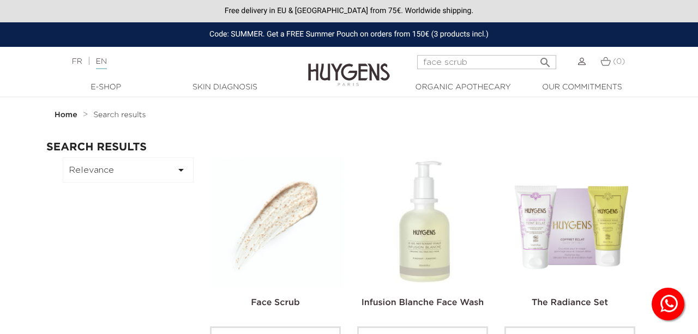
click at [291, 206] on img at bounding box center [277, 223] width 131 height 131
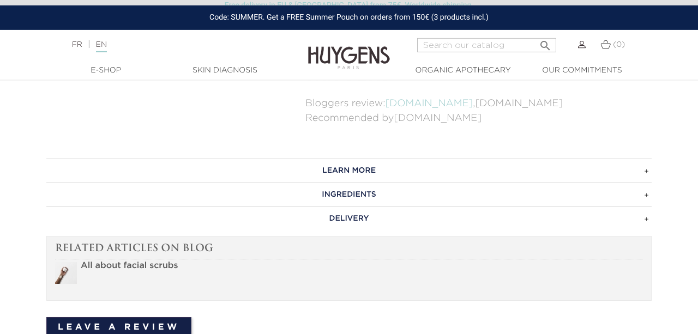
scroll to position [642, 0]
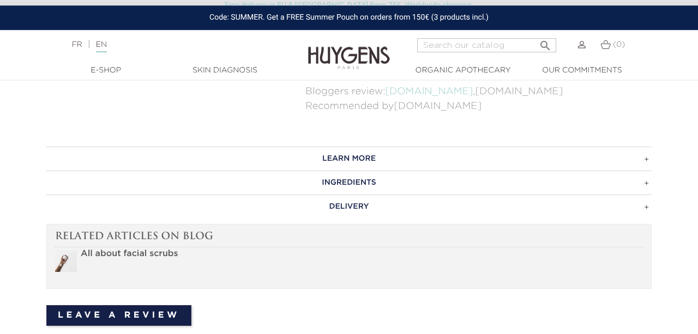
click at [291, 153] on h3 "Learn More" at bounding box center [348, 159] width 605 height 24
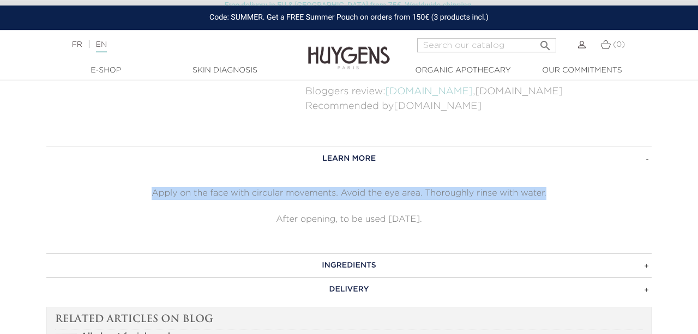
drag, startPoint x: 148, startPoint y: 190, endPoint x: 587, endPoint y: 184, distance: 439.5
click at [587, 184] on div "Learn More Apply on the face with circular movements. Avoid the eye area. Thoro…" at bounding box center [348, 187] width 605 height 80
copy p "Apply on the face with circular movements. Avoid the eye area. Thoroughly rinse…"
click at [354, 259] on h3 "Ingredients" at bounding box center [348, 266] width 605 height 24
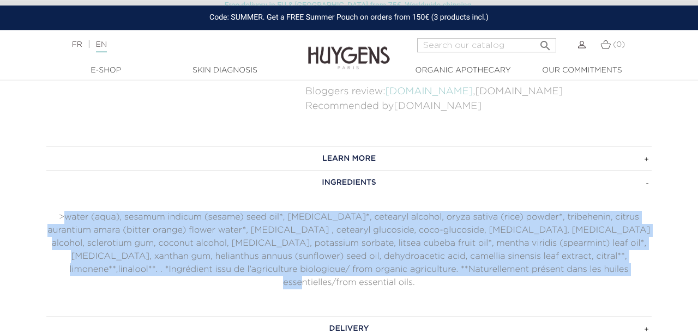
drag, startPoint x: 65, startPoint y: 214, endPoint x: 619, endPoint y: 272, distance: 557.1
click at [619, 272] on p ">water (aqua), sesamum indicum (sesame) seed oil*, [MEDICAL_DATA]*, cetearyl al…" at bounding box center [348, 250] width 605 height 79
copy p "water (aqua), sesamum indicum (sesame) seed oil*, glycerin*, cetearyl alcohol, …"
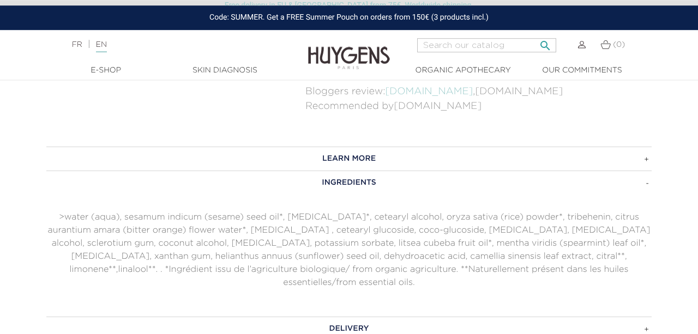
click at [456, 44] on input "Search" at bounding box center [486, 45] width 139 height 14
type input "balm"
click at [535, 35] on button " Search" at bounding box center [545, 42] width 20 height 15
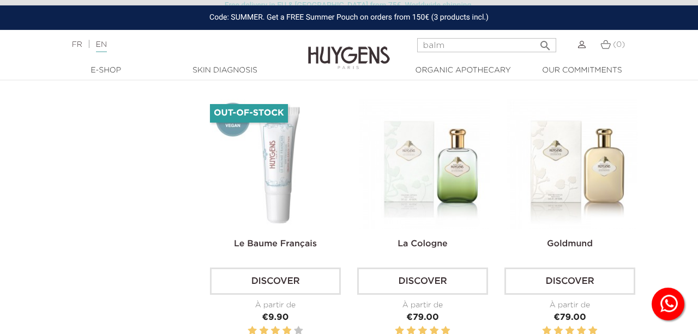
scroll to position [638, 0]
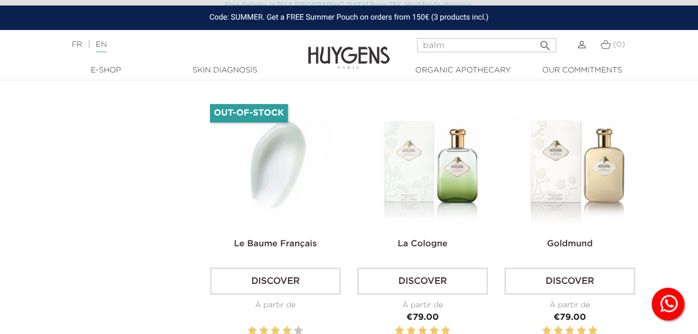
click at [288, 180] on img at bounding box center [277, 164] width 131 height 131
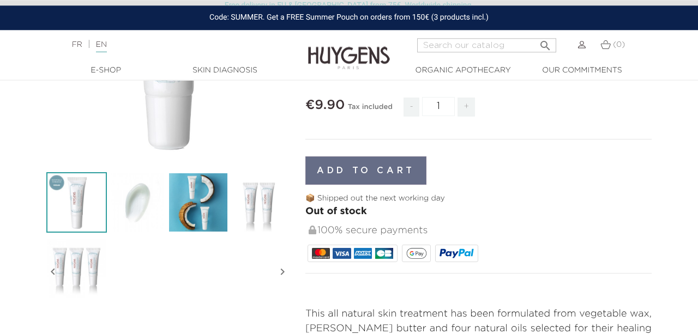
scroll to position [223, 0]
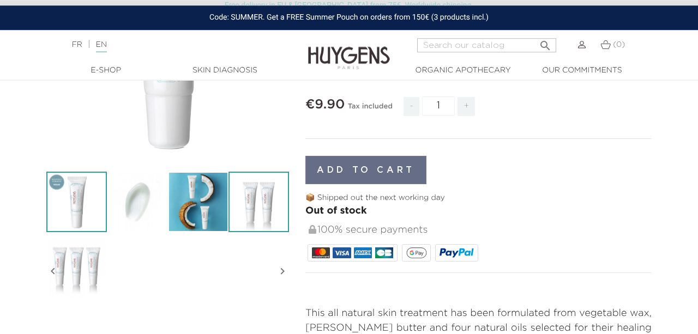
click at [254, 208] on img at bounding box center [258, 202] width 61 height 61
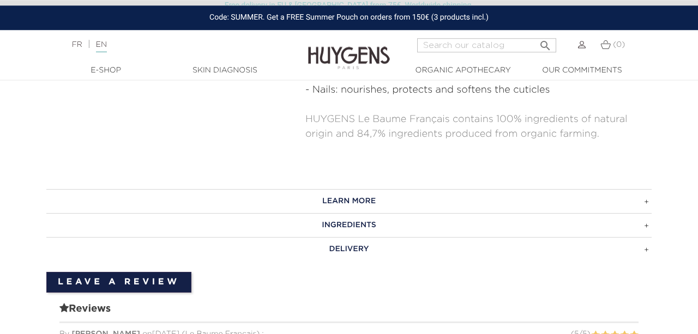
scroll to position [704, 0]
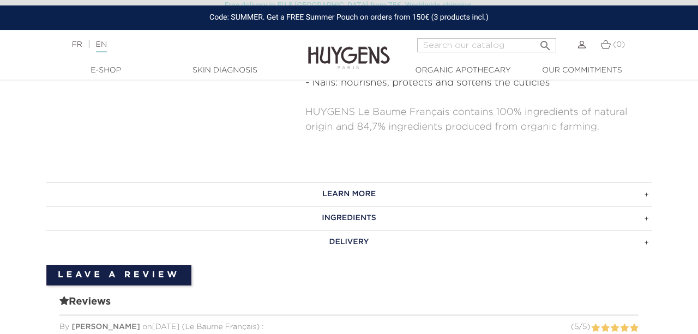
click at [278, 184] on h3 "LEARN MORE" at bounding box center [348, 194] width 605 height 24
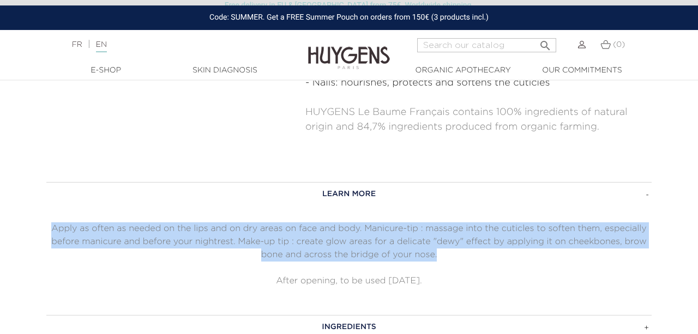
drag, startPoint x: 53, startPoint y: 211, endPoint x: 452, endPoint y: 238, distance: 400.1
click at [452, 238] on p "Apply as often as needed on the lips and on dry areas on face and body. Manicur…" at bounding box center [348, 241] width 605 height 39
copy p "Apply as often as needed on the lips and on dry areas on face and body. Manicur…"
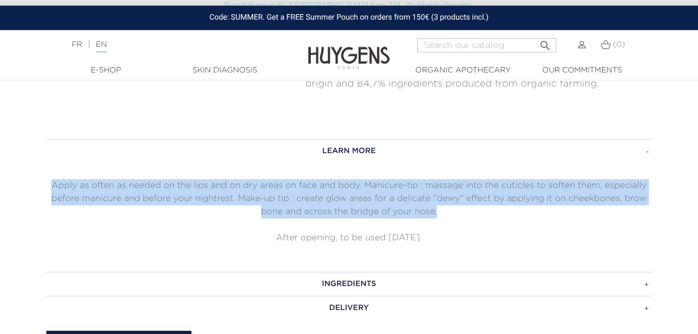
click at [272, 272] on h3 "INGREDIENTS" at bounding box center [348, 284] width 605 height 24
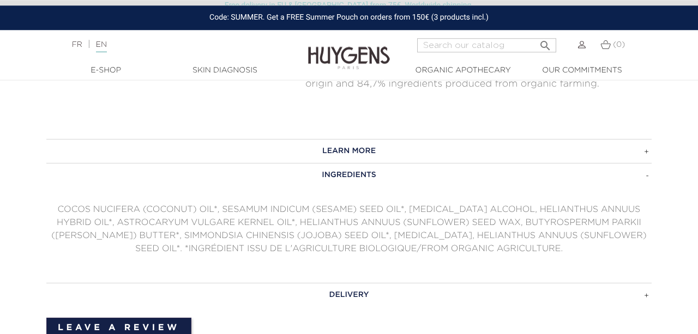
scroll to position [756, 0]
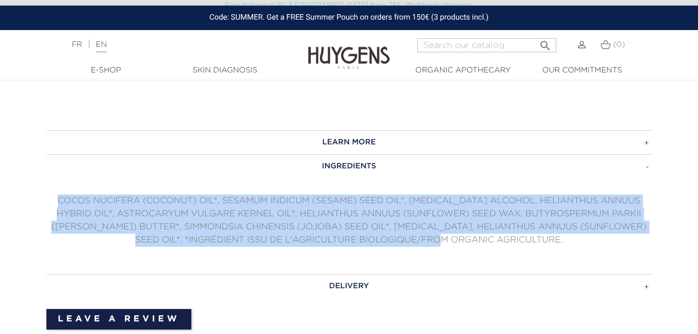
drag, startPoint x: 50, startPoint y: 184, endPoint x: 511, endPoint y: 219, distance: 462.6
click at [511, 219] on p "COCOS NUCIFERA (COCONUT) OIL*, SESAMUM INDICUM (SESAME) SEED OIL*, CETYL ALCOHO…" at bounding box center [348, 221] width 605 height 52
copy p "COCOS NUCIFERA (COCONUT) OIL*, SESAMUM INDICUM (SESAME) SEED OIL*, CETYL ALCOHO…"
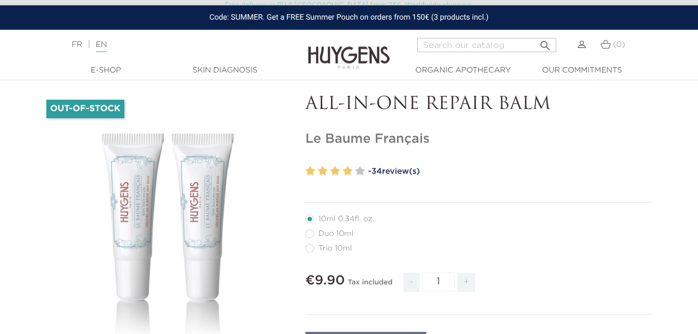
scroll to position [47, 0]
click at [473, 48] on input "Search" at bounding box center [486, 45] width 139 height 14
type input "ELIXIR"
click at [535, 35] on button " Search" at bounding box center [545, 42] width 20 height 15
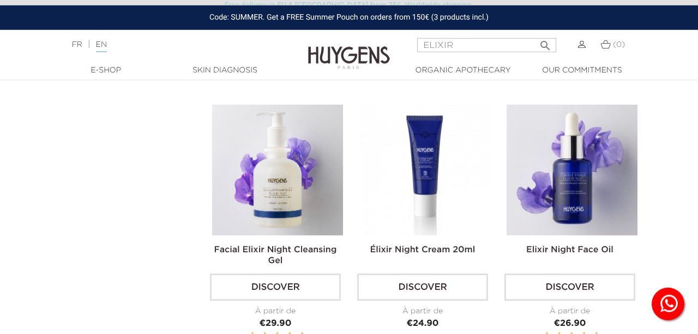
scroll to position [340, 0]
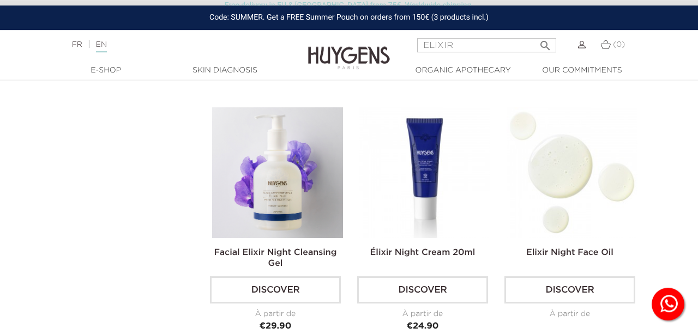
click at [587, 150] on img at bounding box center [572, 172] width 131 height 131
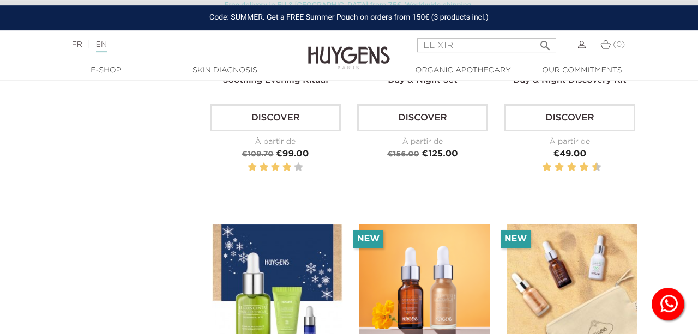
scroll to position [1890, 0]
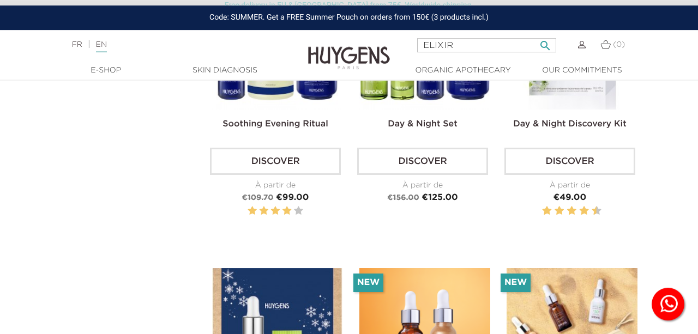
drag, startPoint x: 467, startPoint y: 44, endPoint x: 178, endPoint y: 104, distance: 294.6
click at [417, 52] on input "ELIXIR" at bounding box center [486, 45] width 139 height 14
type input "PERFECT"
click at [535, 35] on button " Search" at bounding box center [545, 42] width 20 height 15
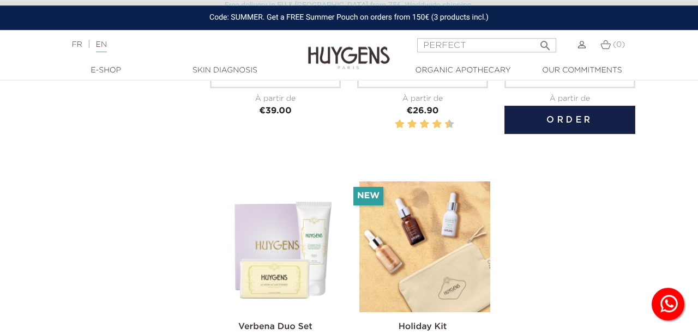
scroll to position [2280, 0]
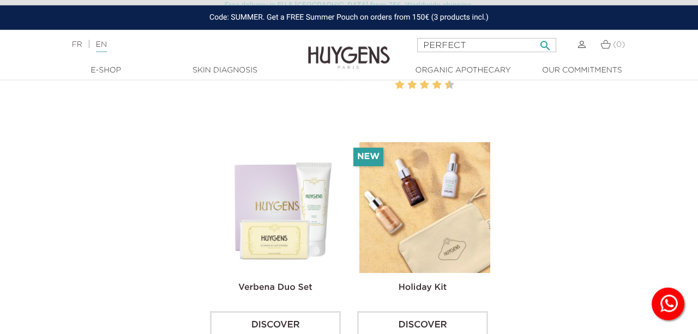
click at [449, 48] on input "PERFECT" at bounding box center [486, 45] width 139 height 14
type input "PERFEday and nightCT"
click at [535, 35] on button " Search" at bounding box center [545, 42] width 20 height 15
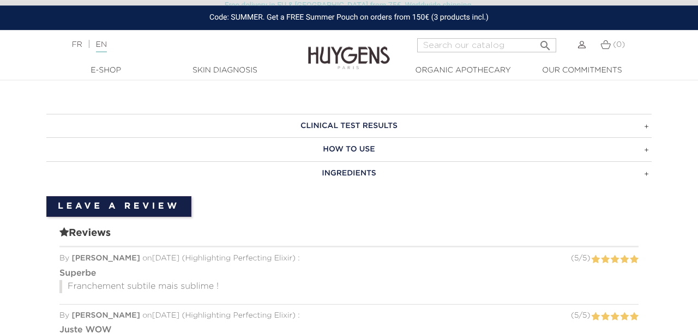
scroll to position [552, 0]
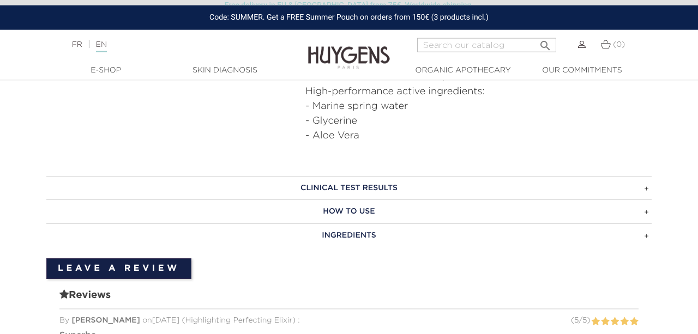
click at [373, 189] on h3 "CLINICAL TEST RESULTS" at bounding box center [348, 188] width 605 height 24
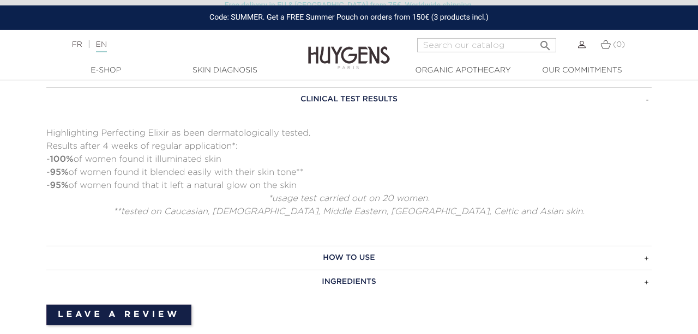
scroll to position [641, 0]
click at [314, 254] on h3 "HOW TO USE" at bounding box center [348, 257] width 605 height 24
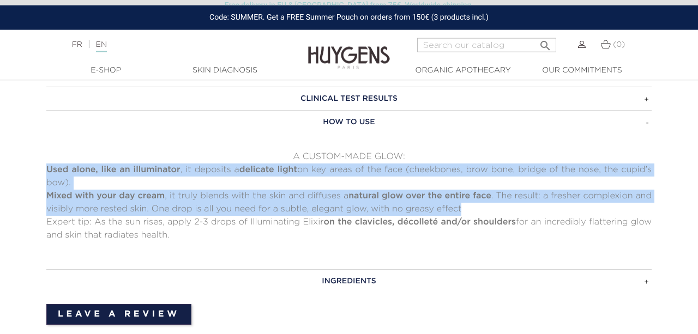
drag, startPoint x: 45, startPoint y: 166, endPoint x: 567, endPoint y: 202, distance: 523.1
click at [567, 202] on div "CLINICAL TEST RESULTS Highlighting Perfecting Elixir as been dermatologically t…" at bounding box center [349, 190] width 622 height 207
copy div "Used alone, like an illuminator , it deposits a delicate light on key areas of …"
click at [230, 288] on h3 "INGREDIENTS" at bounding box center [348, 281] width 605 height 24
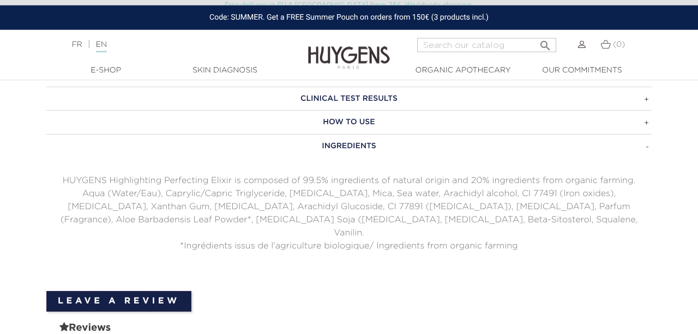
scroll to position [644, 0]
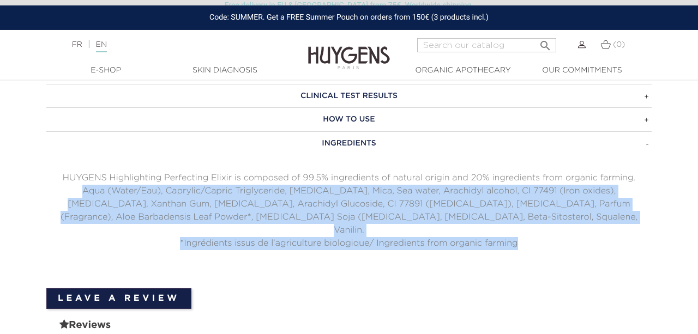
drag, startPoint x: 48, startPoint y: 192, endPoint x: 548, endPoint y: 226, distance: 501.2
click at [548, 226] on div "HUYGENS Highlighting Perfecting Elixir is composed of 99.5% ingredients of natu…" at bounding box center [348, 211] width 605 height 79
copy div "Aqua (Water/Eau), Caprylic/Capric Triglyceride, Glycerin, Mica, Sea water, Arac…"
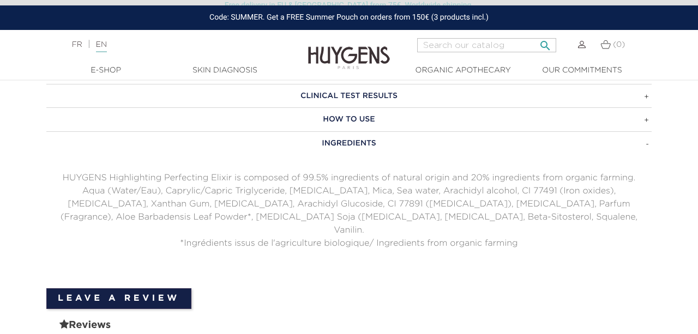
click at [452, 47] on input "Search" at bounding box center [486, 45] width 139 height 14
type input "n"
type input "booster"
click at [535, 35] on button " Search" at bounding box center [545, 42] width 20 height 15
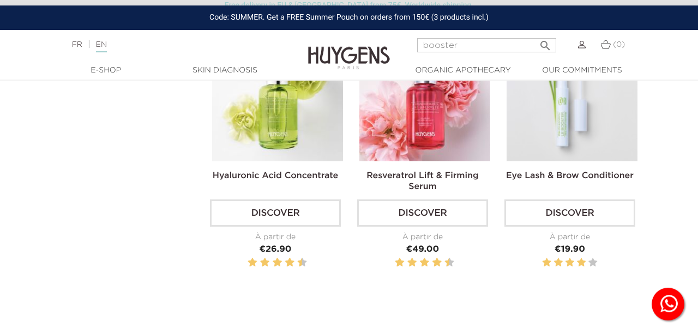
scroll to position [123, 0]
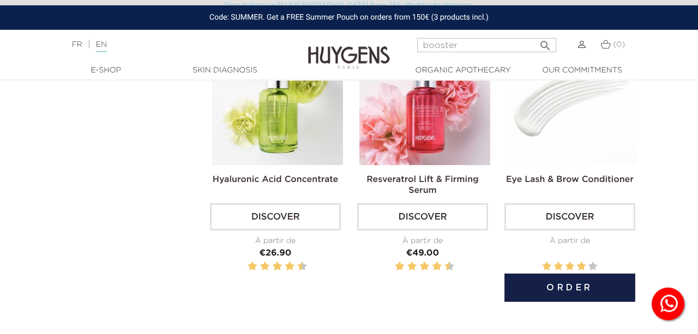
click at [577, 92] on img at bounding box center [572, 99] width 131 height 131
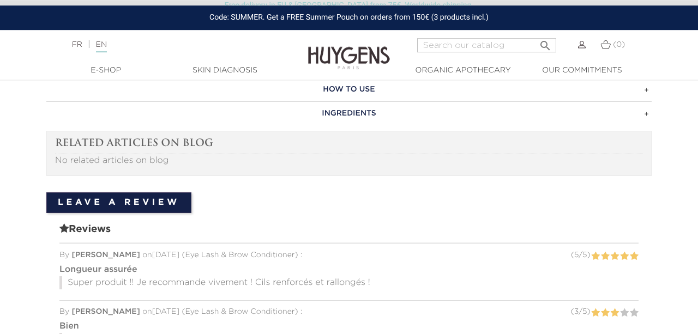
scroll to position [643, 0]
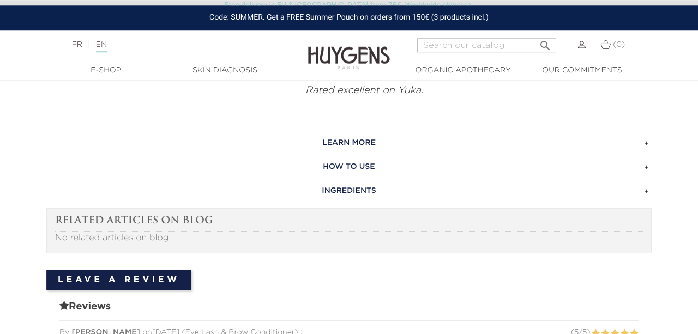
click at [370, 145] on h3 "LEARN MORE" at bounding box center [348, 143] width 605 height 24
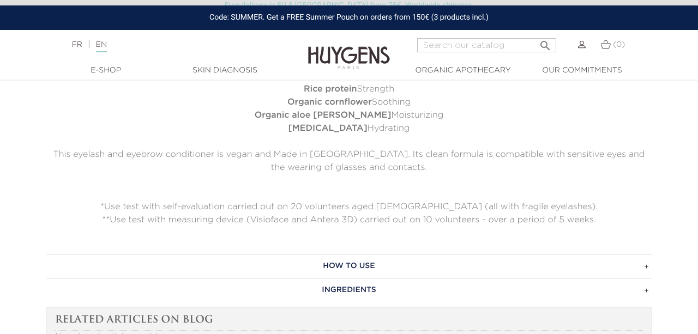
scroll to position [798, 0]
click at [248, 256] on h3 "HOW TO USE" at bounding box center [348, 266] width 605 height 24
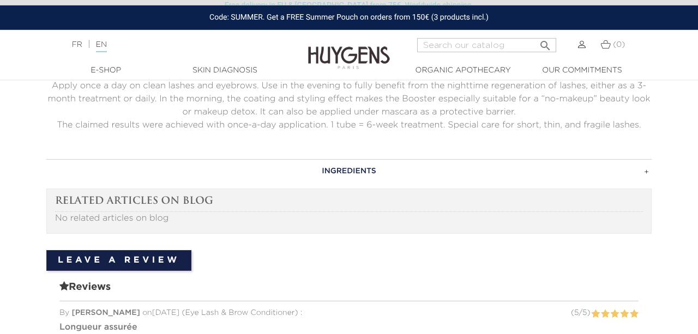
scroll to position [731, 0]
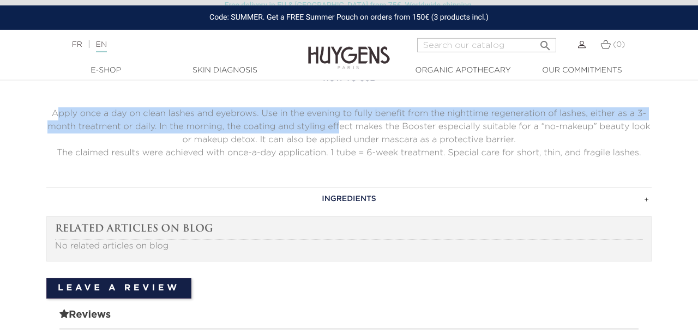
drag, startPoint x: 57, startPoint y: 118, endPoint x: 338, endPoint y: 125, distance: 280.9
click at [338, 125] on p "Apply once a day on clean lashes and eyebrows. Use in the evening to fully bene…" at bounding box center [348, 126] width 605 height 39
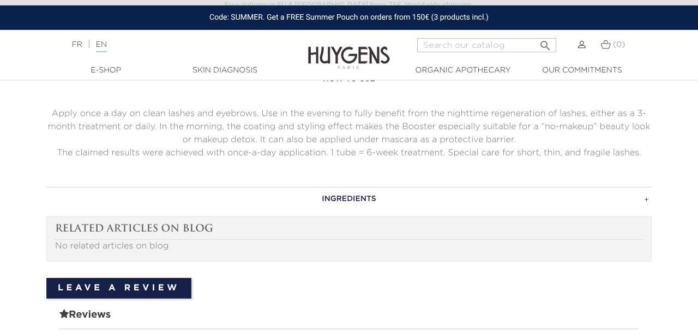
click at [158, 137] on p "Apply once a day on clean lashes and eyebrows. Use in the evening to fully bene…" at bounding box center [348, 126] width 605 height 39
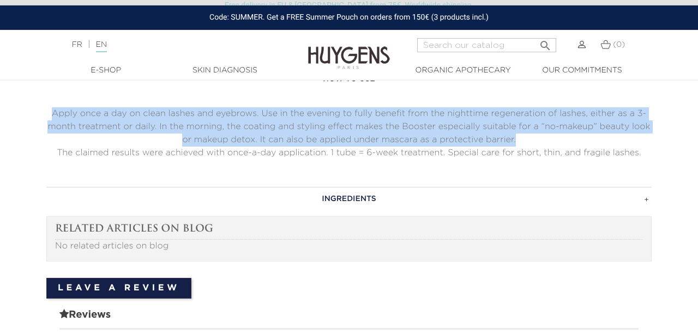
drag, startPoint x: 48, startPoint y: 114, endPoint x: 618, endPoint y: 138, distance: 570.9
click at [618, 138] on p "Apply once a day on clean lashes and eyebrows. Use in the evening to fully bene…" at bounding box center [348, 126] width 605 height 39
copy p "Apply once a day on clean lashes and eyebrows. Use in the evening to fully bene…"
click at [305, 201] on h3 "INGREDIENTS" at bounding box center [348, 199] width 605 height 24
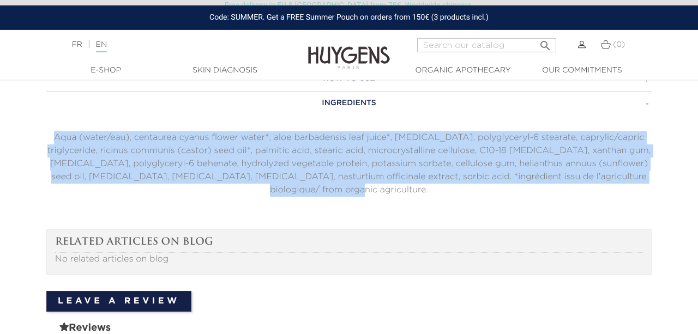
drag, startPoint x: 48, startPoint y: 134, endPoint x: 658, endPoint y: 192, distance: 612.9
click at [658, 192] on div "LEARN MORE Its certified ORGANIC formula is gentle, alcohol-free and fragrance-…" at bounding box center [349, 133] width 622 height 180
copy p "Aqua (water/eau), centaurea cyanus flower water*, aloe barbadensis leaf juice*,…"
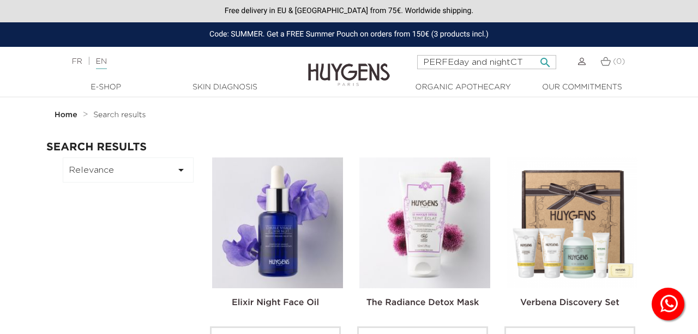
drag, startPoint x: 528, startPoint y: 64, endPoint x: 237, endPoint y: 74, distance: 291.3
click at [417, 69] on input "PERFEday and nightCT" at bounding box center [486, 62] width 139 height 14
type input "day and night"
click at [535, 52] on button " Search" at bounding box center [545, 59] width 20 height 15
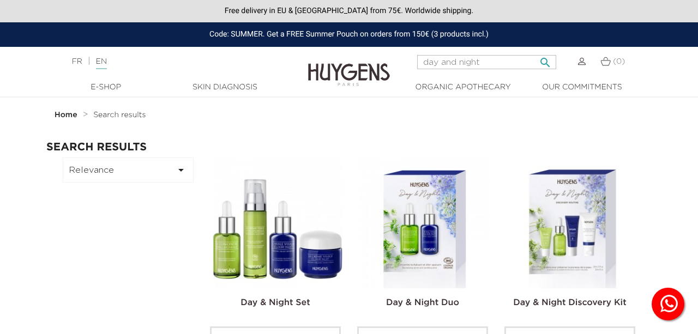
click at [551, 62] on icon "" at bounding box center [545, 59] width 13 height 13
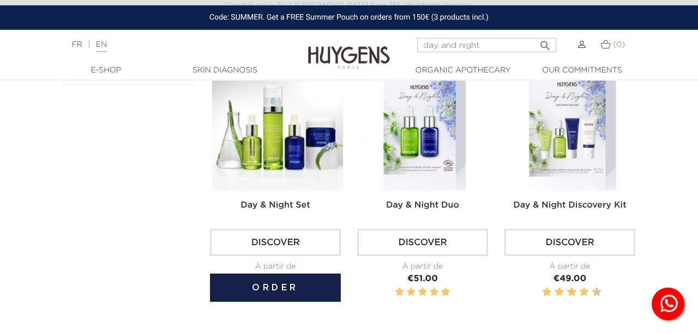
scroll to position [95, 0]
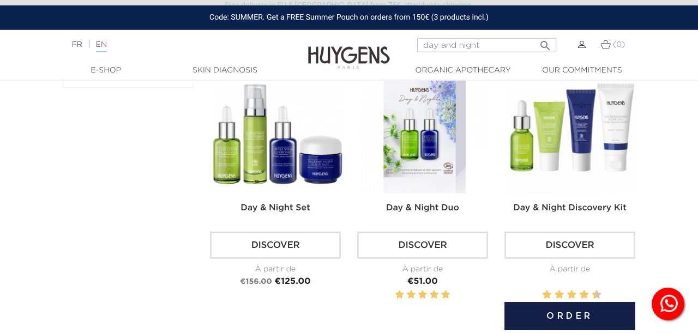
click at [551, 89] on img at bounding box center [572, 128] width 131 height 131
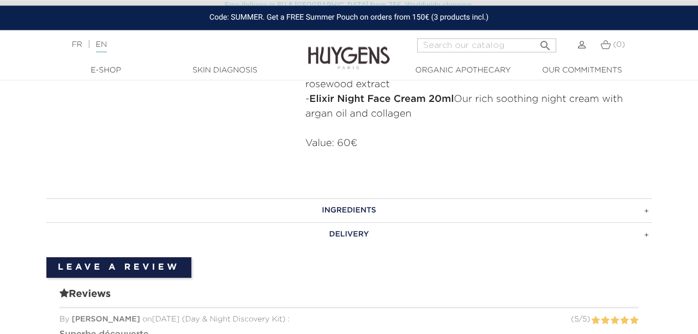
scroll to position [573, 0]
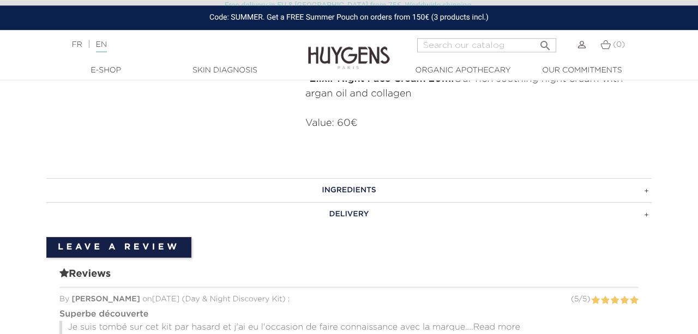
click at [368, 192] on h3 "INGREDIENTS" at bounding box center [348, 190] width 605 height 24
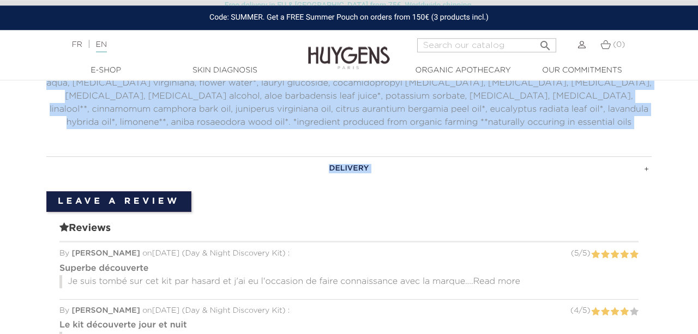
scroll to position [899, 0]
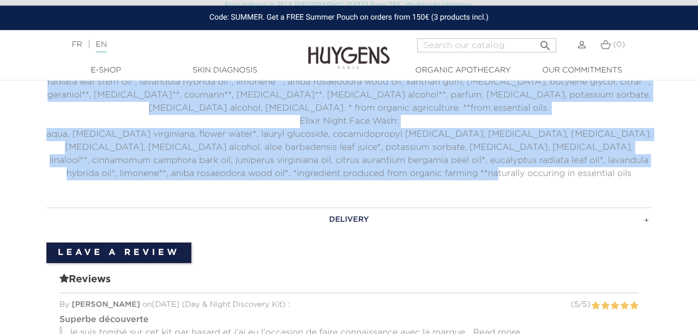
drag, startPoint x: 288, startPoint y: 91, endPoint x: 510, endPoint y: 160, distance: 232.6
click at [510, 160] on div "Hyaluronic Acid Face Serum: aqua, aloe barbadensis leaf water*, pentylene glyco…" at bounding box center [348, 37] width 605 height 288
copy div "Hyaluronic Acid Face Serum: aqua, aloe barbadensis leaf water*, pentylene glyco…"
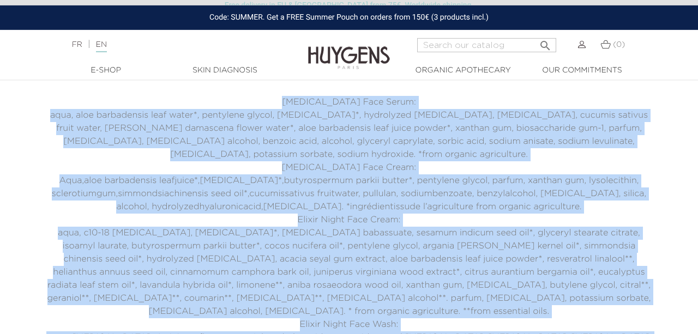
scroll to position [695, 0]
click at [285, 180] on p "Aqua,aloe barbadensis leafjuice*,[MEDICAL_DATA]*,butyrospermum parkii butter*, …" at bounding box center [348, 194] width 605 height 39
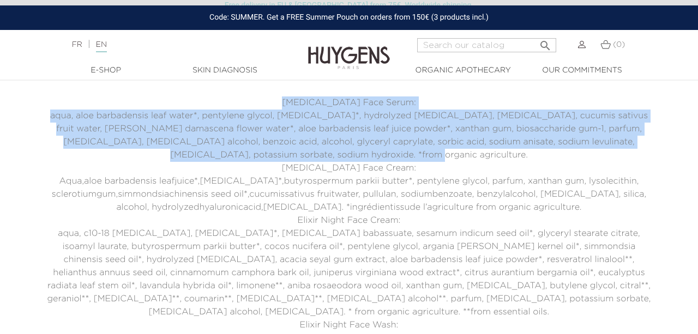
drag, startPoint x: 288, startPoint y: 101, endPoint x: 456, endPoint y: 155, distance: 175.9
click at [456, 155] on div "Hyaluronic Acid Face Serum: aqua, aloe barbadensis leaf water*, pentylene glyco…" at bounding box center [348, 241] width 605 height 288
copy div "Hyaluronic Acid Face Serum: aqua, aloe barbadensis leaf water*, pentylene glyco…"
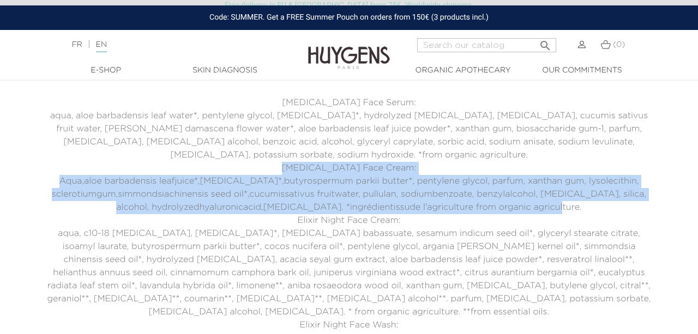
drag, startPoint x: 278, startPoint y: 170, endPoint x: 625, endPoint y: 206, distance: 349.7
click at [625, 206] on div "Hyaluronic Acid Face Serum: aqua, aloe barbadensis leaf water*, pentylene glyco…" at bounding box center [348, 241] width 605 height 288
copy div "Hyaluronic Acid Face Cream: Aqua,aloe barbadensis leafjuice*,glycerin*,butyrosp…"
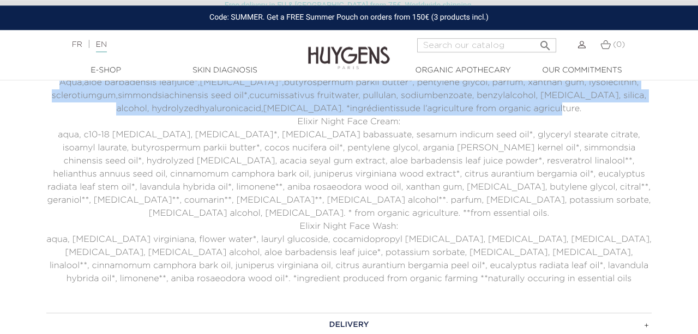
scroll to position [794, 0]
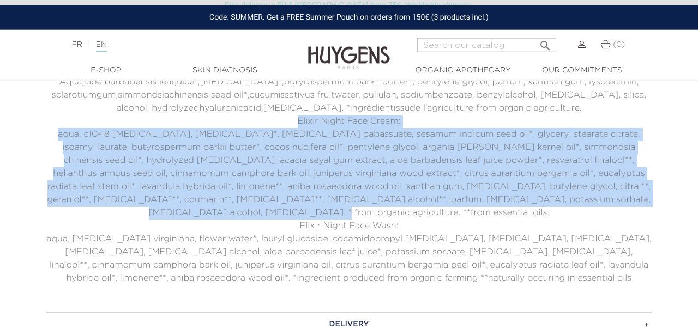
drag, startPoint x: 294, startPoint y: 118, endPoint x: 637, endPoint y: 196, distance: 352.4
click at [637, 196] on div "Hyaluronic Acid Face Serum: aqua, aloe barbadensis leaf water*, pentylene glyco…" at bounding box center [348, 141] width 605 height 288
copy div "Elixir Night Face Cream: aqua, c10-18 triglycerides, glycerin*, cetyl babassuat…"
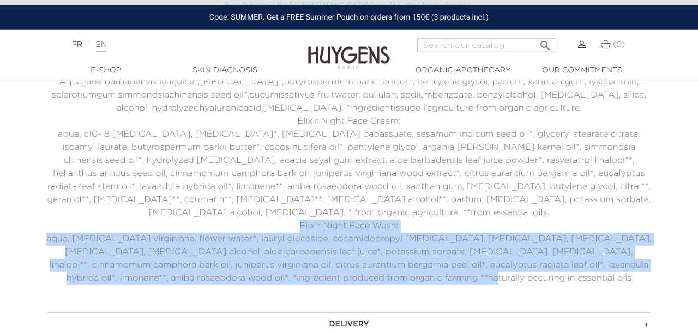
drag, startPoint x: 300, startPoint y: 213, endPoint x: 534, endPoint y: 264, distance: 239.5
click at [534, 264] on div "Hyaluronic Acid Face Serum: aqua, aloe barbadensis leaf water*, pentylene glyco…" at bounding box center [348, 141] width 605 height 288
copy div "Elixir Night Face Wash: aqua, hamamelis virginiana, flower water*, lauryl gluco…"
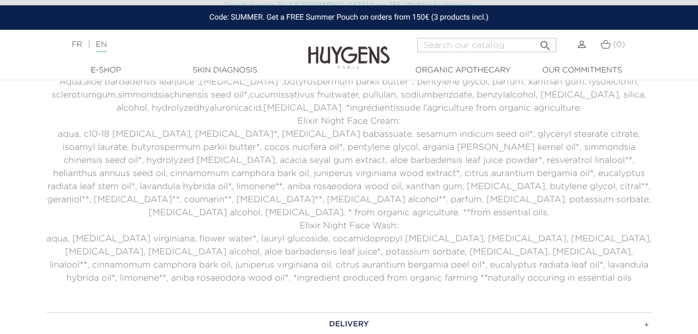
click at [252, 161] on p "aqua, c10-18 [MEDICAL_DATA], [MEDICAL_DATA]*, [MEDICAL_DATA] babassuate, sesamu…" at bounding box center [348, 174] width 605 height 92
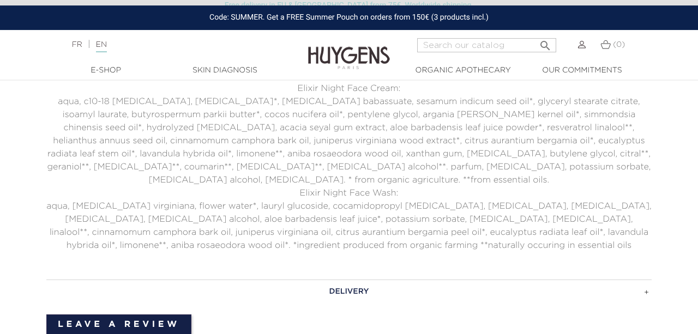
scroll to position [826, 0]
click at [451, 46] on input "Search" at bounding box center [486, 45] width 139 height 14
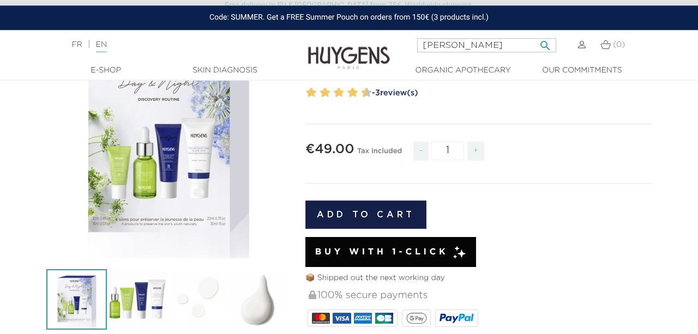
scroll to position [125, 0]
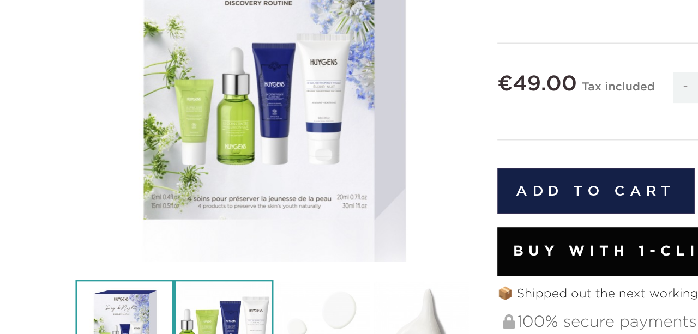
click at [131, 284] on img at bounding box center [137, 299] width 61 height 61
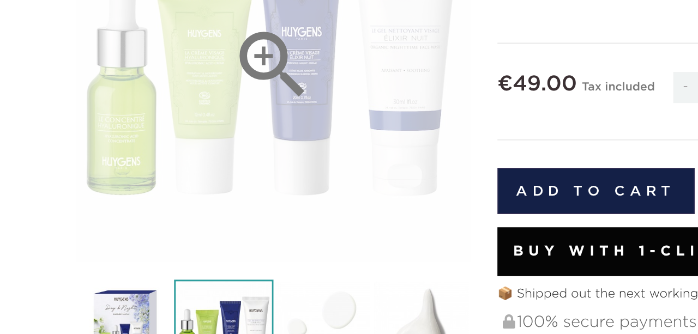
click at [163, 151] on icon "" at bounding box center [168, 137] width 55 height 55
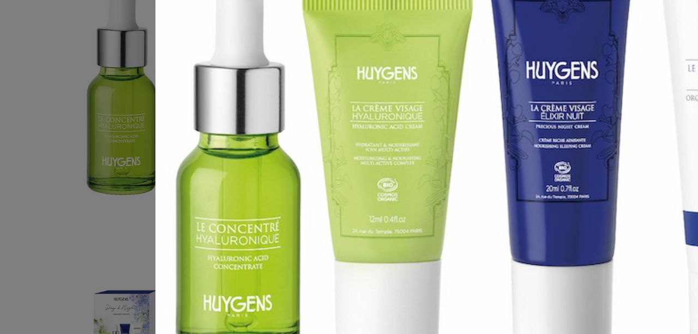
scroll to position [67, 0]
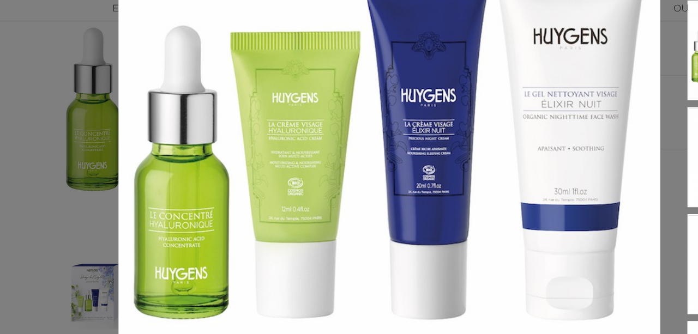
click at [33, 227] on div " " at bounding box center [349, 167] width 698 height 334
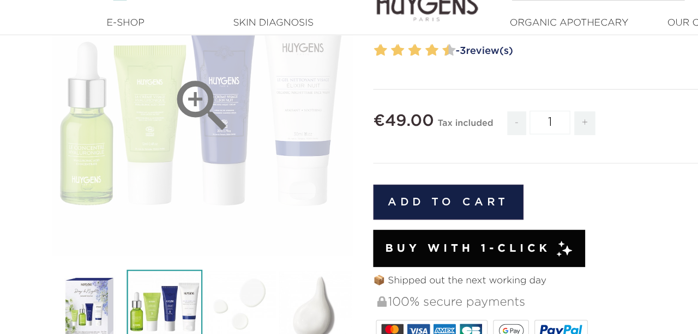
scroll to position [147, 0]
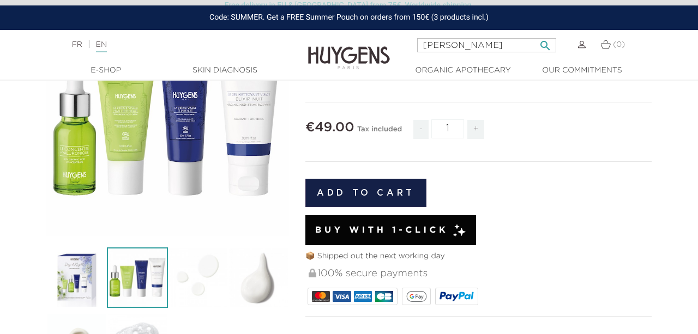
click at [463, 43] on input "eli" at bounding box center [486, 45] width 139 height 14
type input "e"
type input "night"
click at [535, 35] on button " Search" at bounding box center [545, 42] width 20 height 15
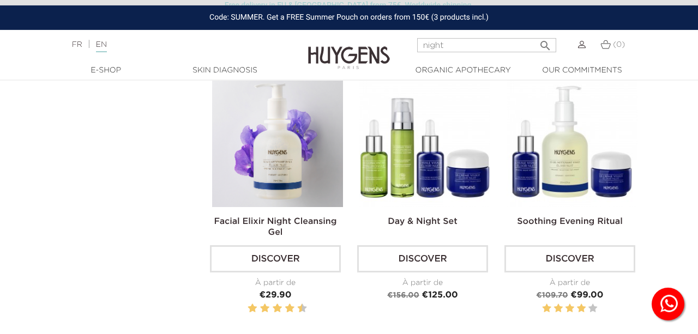
scroll to position [498, 0]
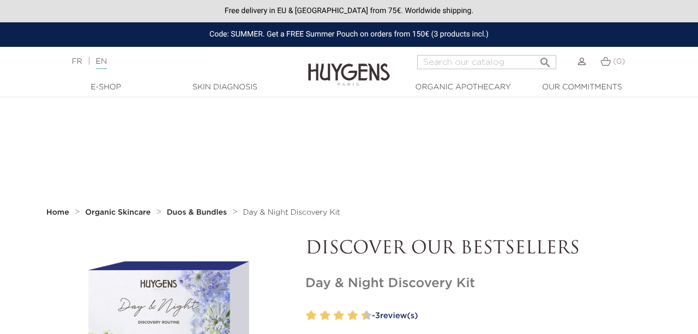
scroll to position [147, 0]
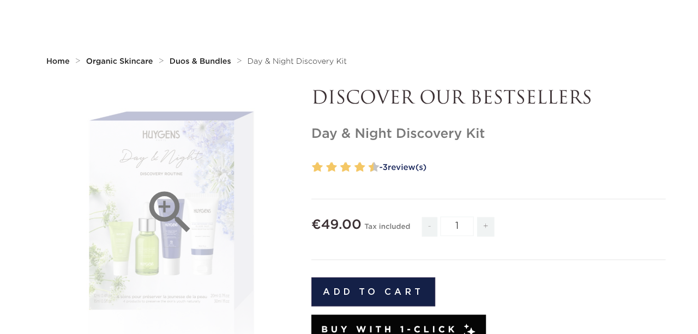
click at [135, 189] on div "" at bounding box center [167, 213] width 243 height 243
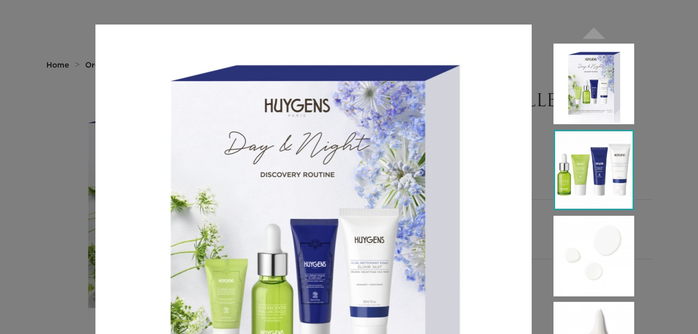
click at [577, 194] on img at bounding box center [593, 170] width 81 height 81
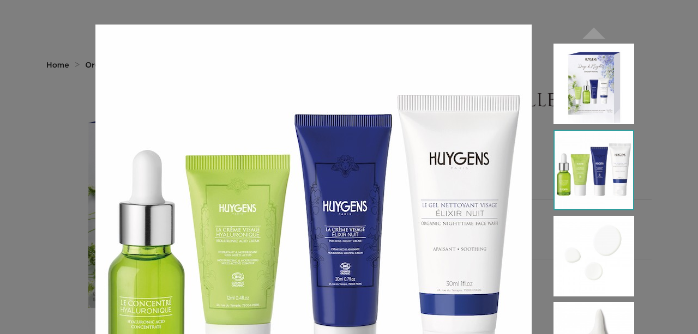
click at [111, 224] on img at bounding box center [313, 243] width 436 height 436
click at [32, 75] on div " " at bounding box center [349, 167] width 698 height 334
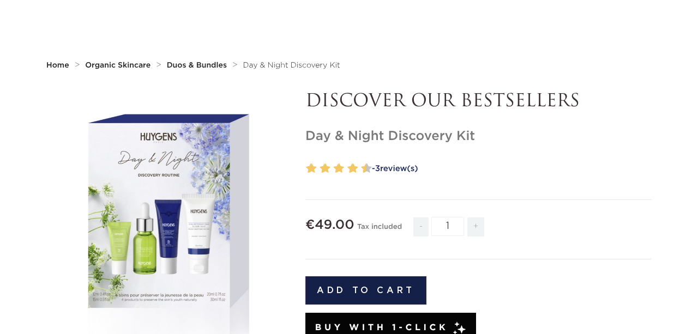
scroll to position [0, 0]
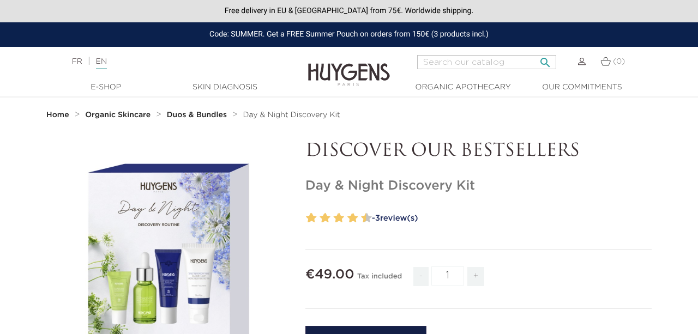
click at [484, 61] on input "Search" at bounding box center [486, 62] width 139 height 14
type input "night"
click at [535, 52] on button " Search" at bounding box center [545, 59] width 20 height 15
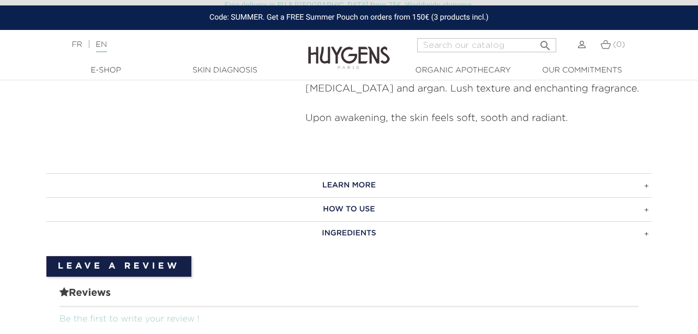
scroll to position [443, 0]
click at [339, 200] on h3 "How to use" at bounding box center [348, 210] width 605 height 24
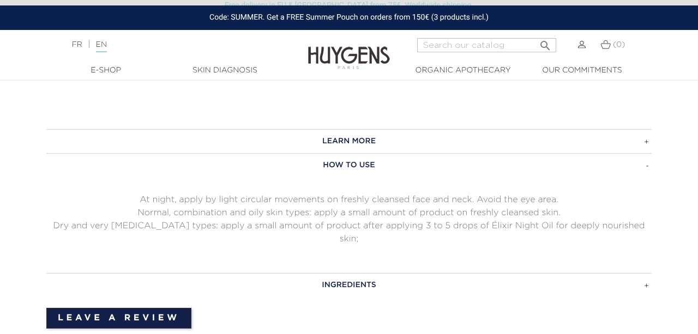
scroll to position [489, 0]
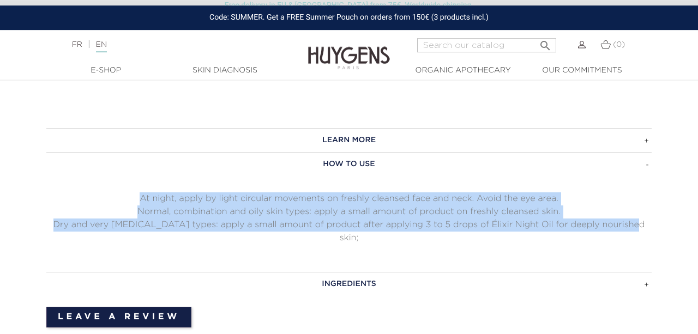
drag, startPoint x: 133, startPoint y: 195, endPoint x: 630, endPoint y: 223, distance: 498.1
click at [630, 223] on div "At night, apply by light circular movements on freshly cleansed face and neck. …" at bounding box center [348, 218] width 605 height 52
copy div "At night, apply by light circular movements on freshly cleansed face and neck. …"
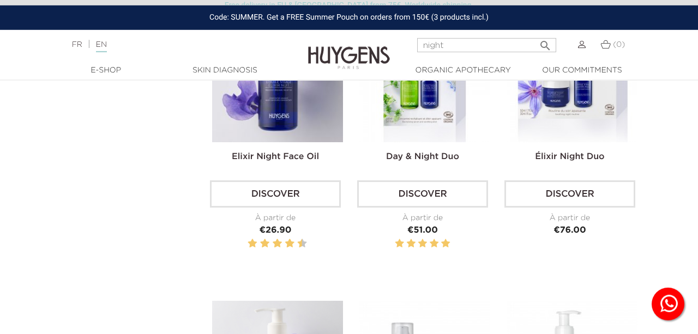
scroll to position [264, 0]
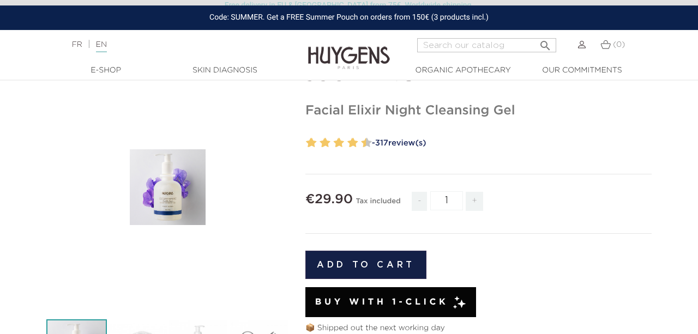
scroll to position [170, 0]
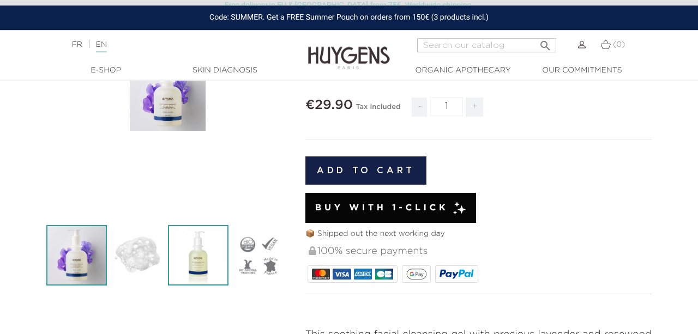
click at [195, 263] on img at bounding box center [198, 255] width 61 height 61
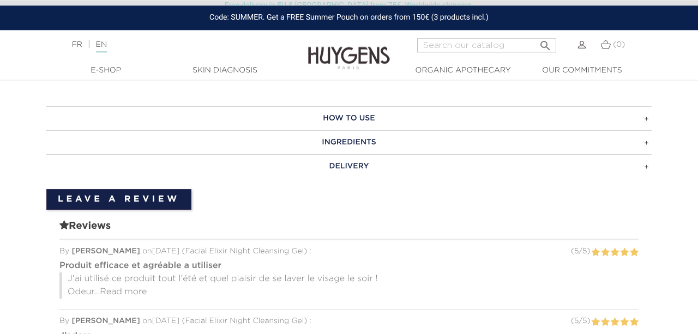
scroll to position [556, 0]
click at [397, 116] on h3 "HOW TO USE" at bounding box center [348, 119] width 605 height 24
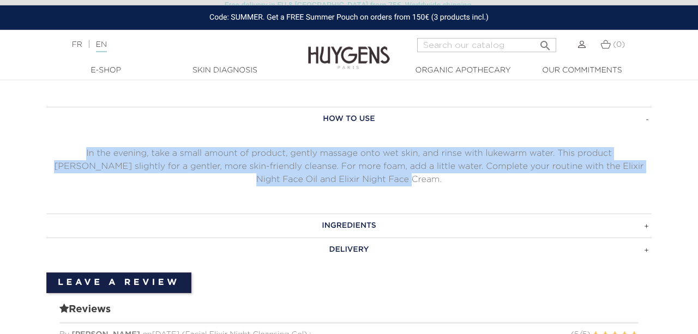
drag, startPoint x: 45, startPoint y: 153, endPoint x: 384, endPoint y: 178, distance: 339.5
click at [384, 178] on div "HOW TO USE In the evening, take a small amount of product, gently massage onto …" at bounding box center [349, 184] width 622 height 154
copy p "In the evening, take a small amount of product, gently massage onto wet skin, a…"
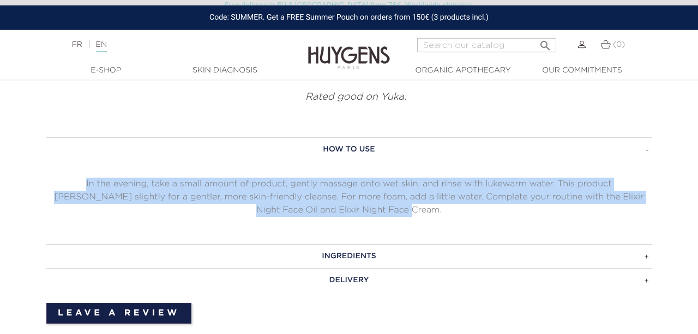
scroll to position [525, 0]
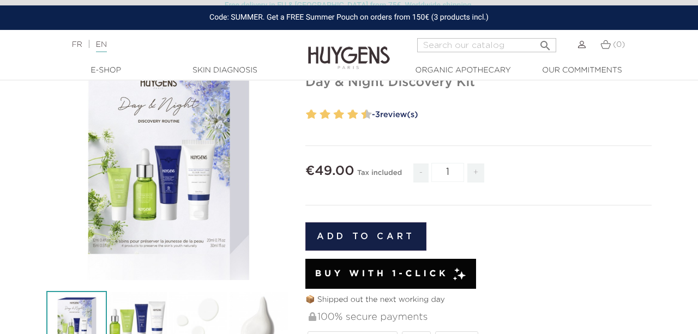
scroll to position [107, 0]
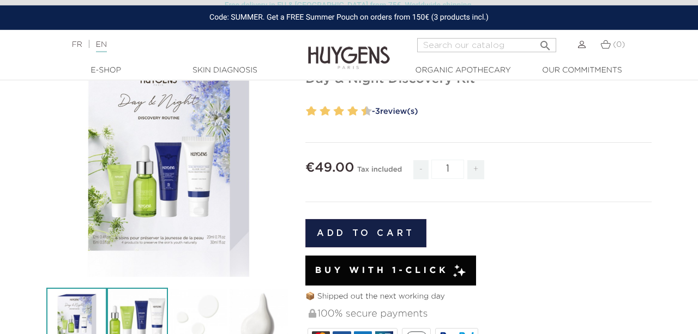
click at [153, 301] on img at bounding box center [137, 318] width 61 height 61
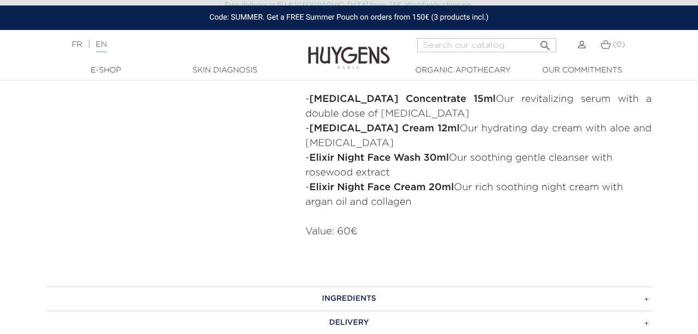
scroll to position [462, 0]
